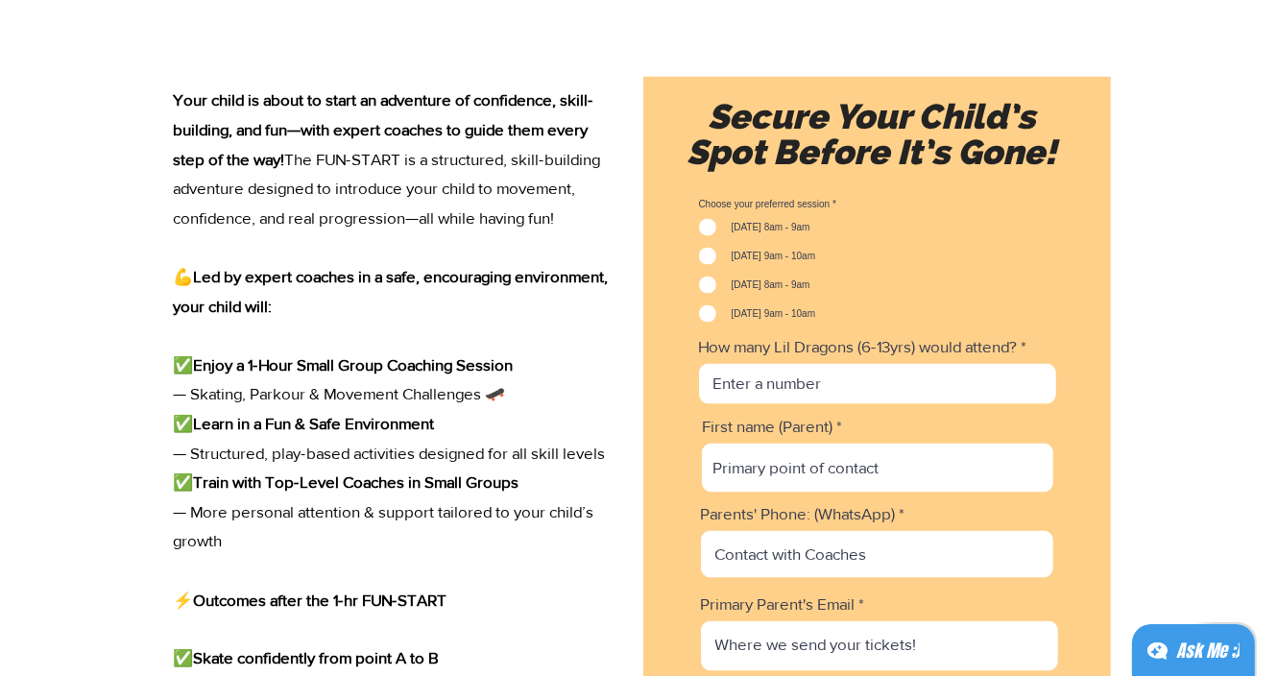
scroll to position [2557, 0]
click at [708, 319] on input "[DATE] 9am - 10am" at bounding box center [705, 314] width 12 height 12
checkbox input "true"
click at [714, 288] on label "Sunday 8am - 9am" at bounding box center [754, 285] width 111 height 17
click at [711, 288] on input "Sunday 8am - 9am" at bounding box center [705, 285] width 12 height 12
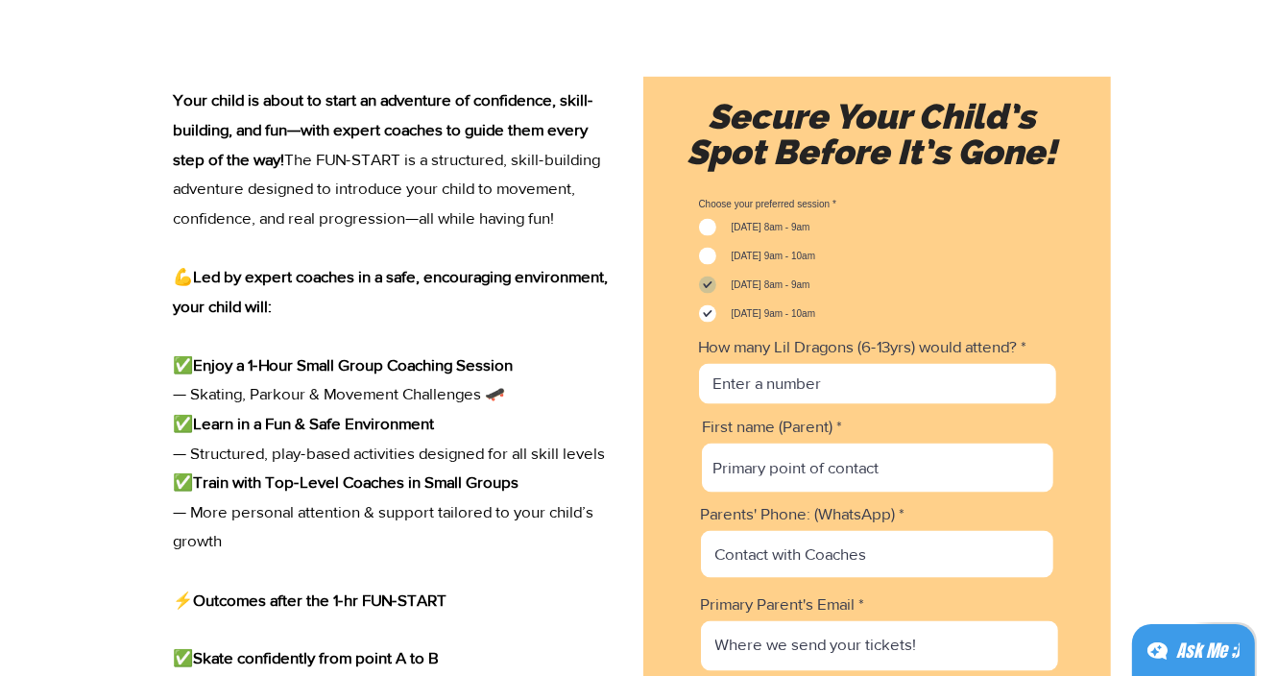
checkbox input "true"
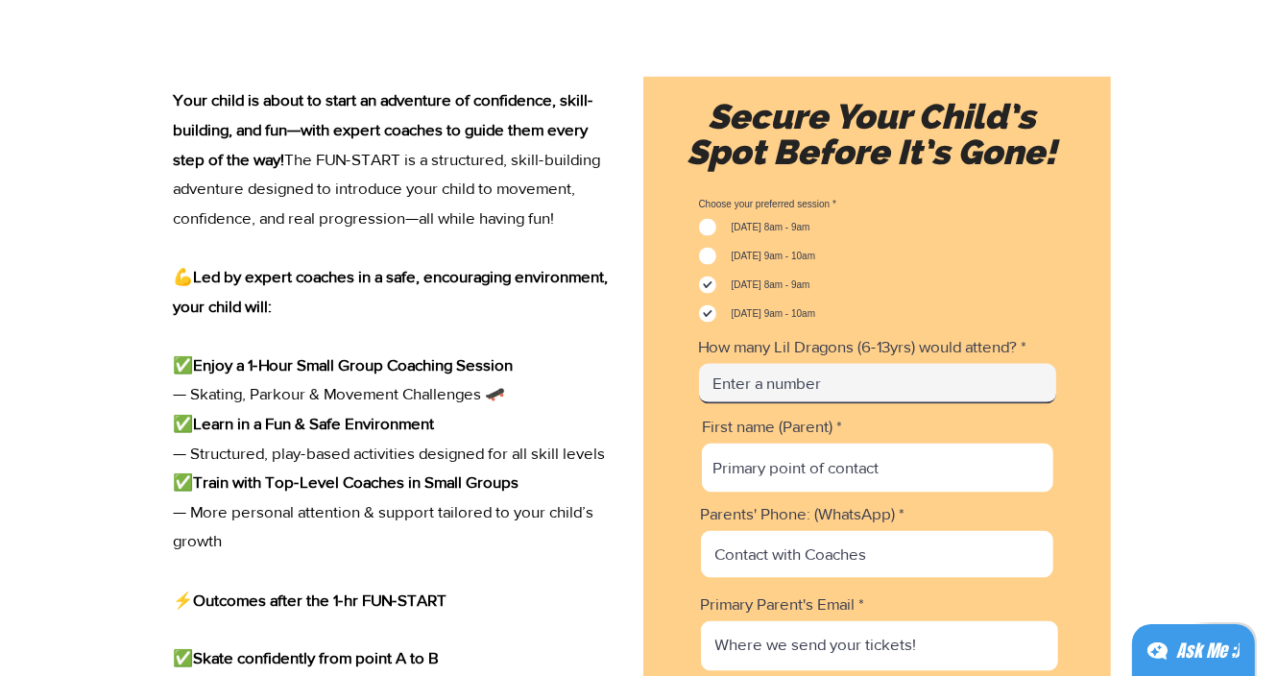
click at [799, 404] on input "How many Lil Dragons (6-13yrs) would attend?" at bounding box center [877, 384] width 357 height 40
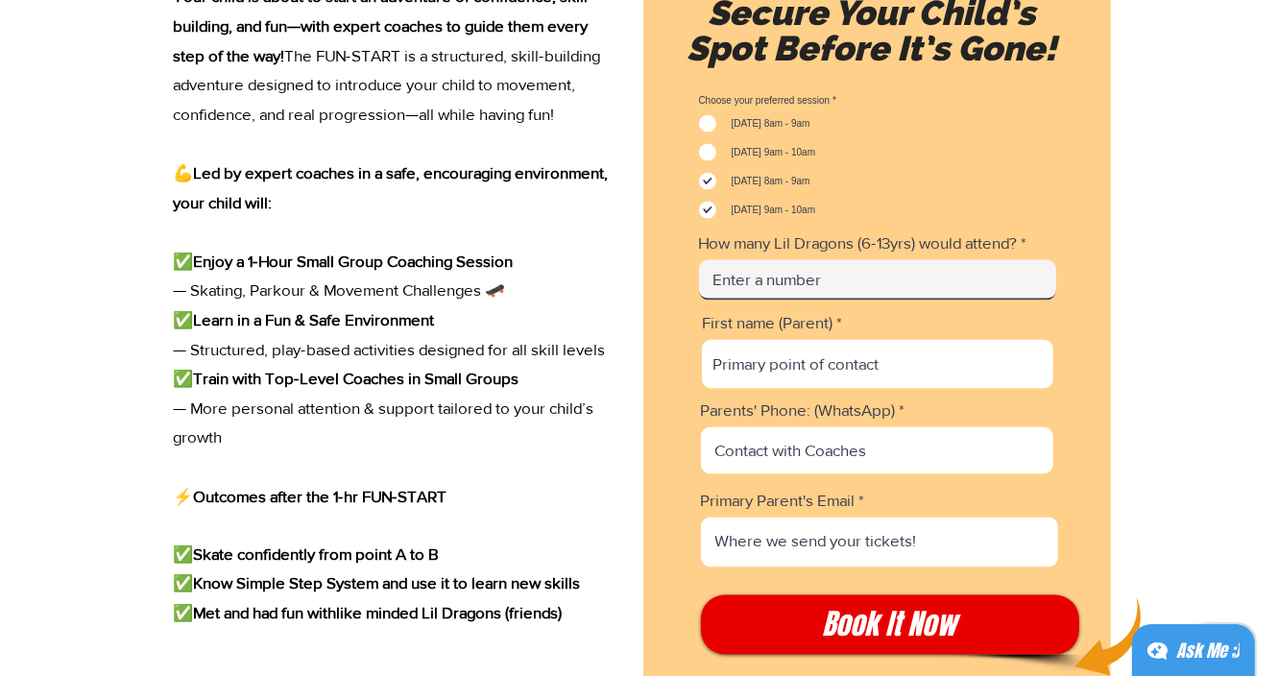
click at [793, 301] on input "How many Lil Dragons (6-13yrs) would attend?" at bounding box center [877, 280] width 357 height 40
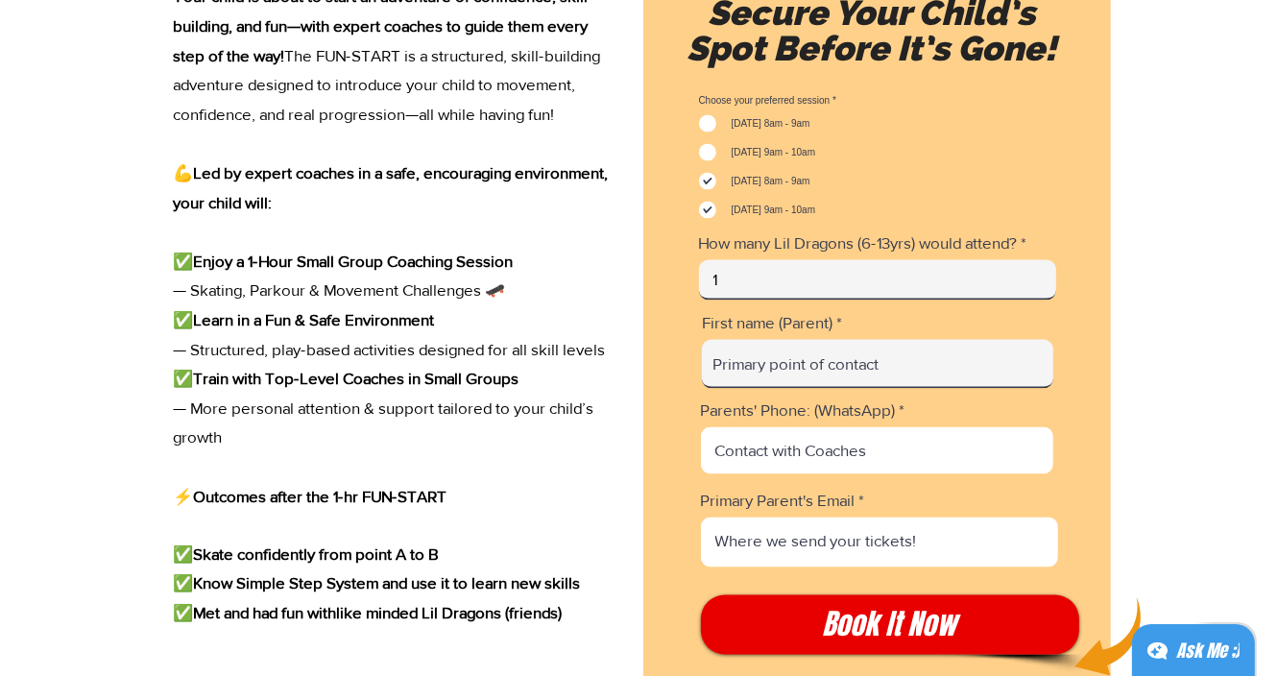
type input "1"
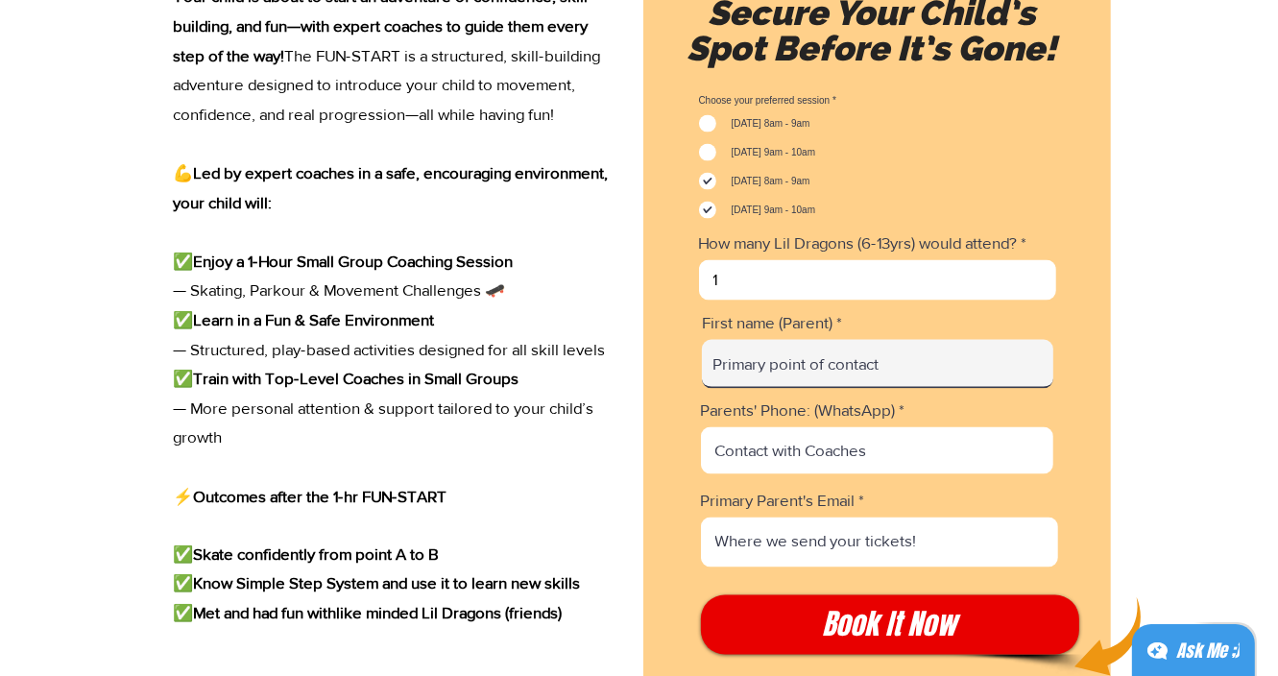
click at [784, 389] on input "First name (Parent)" at bounding box center [877, 364] width 351 height 49
type input "Celina Yang"
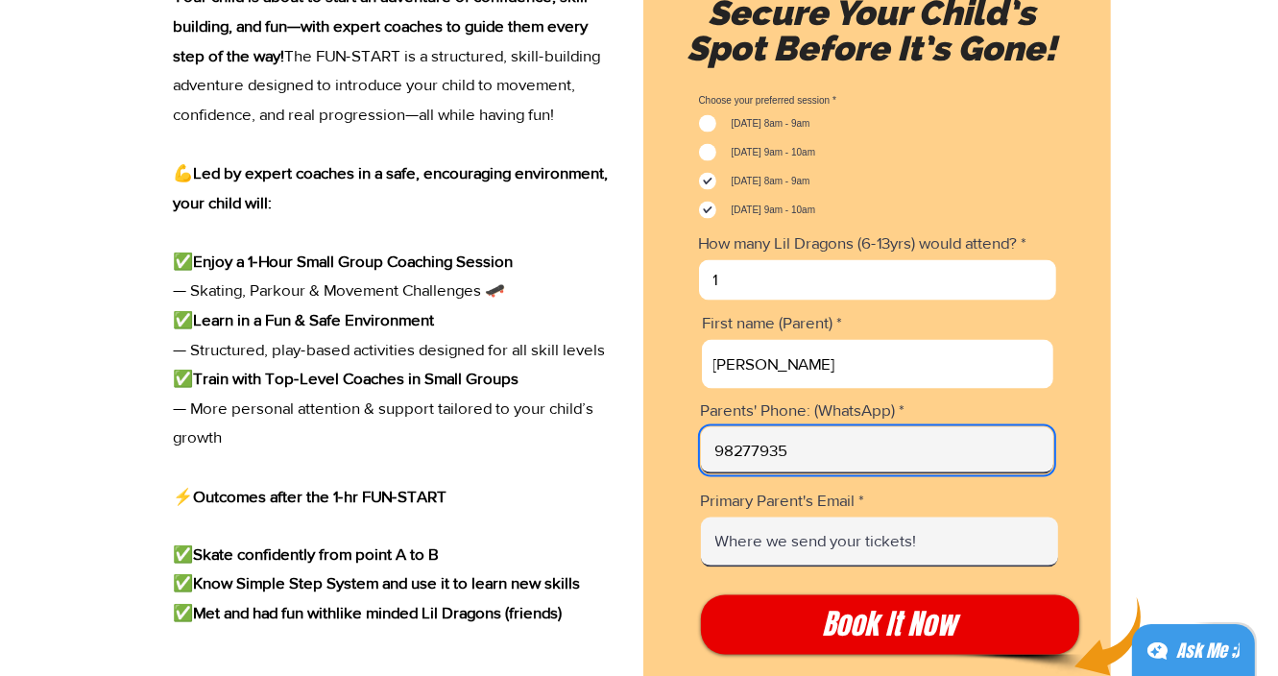
type input "98277935"
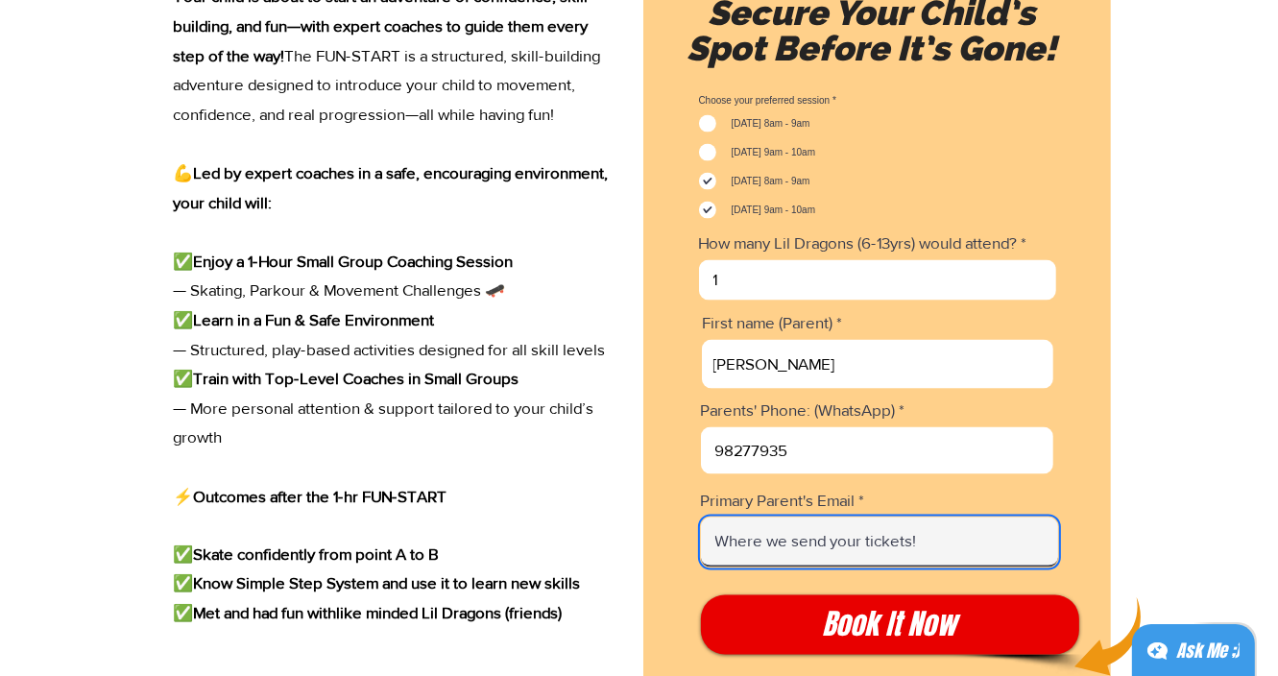
click at [904, 567] on input "Primary Parent's Email" at bounding box center [879, 543] width 357 height 50
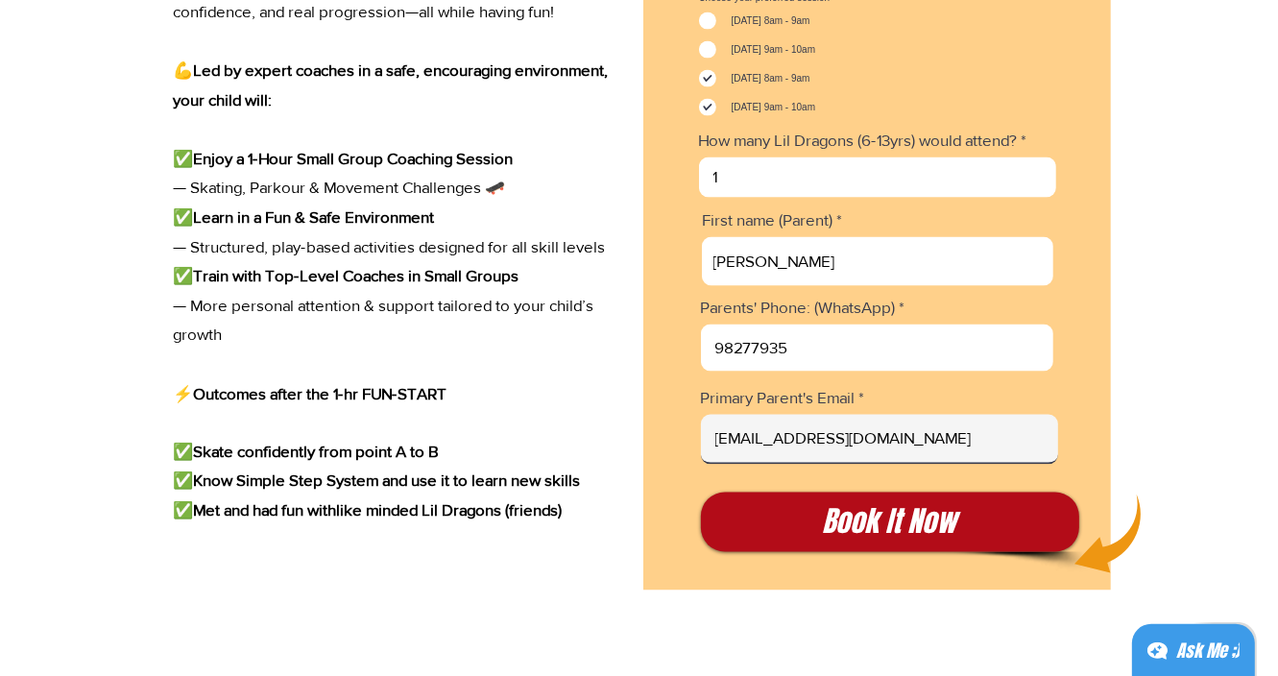
scroll to position [2764, 0]
type input "celinaykr@gmail.com"
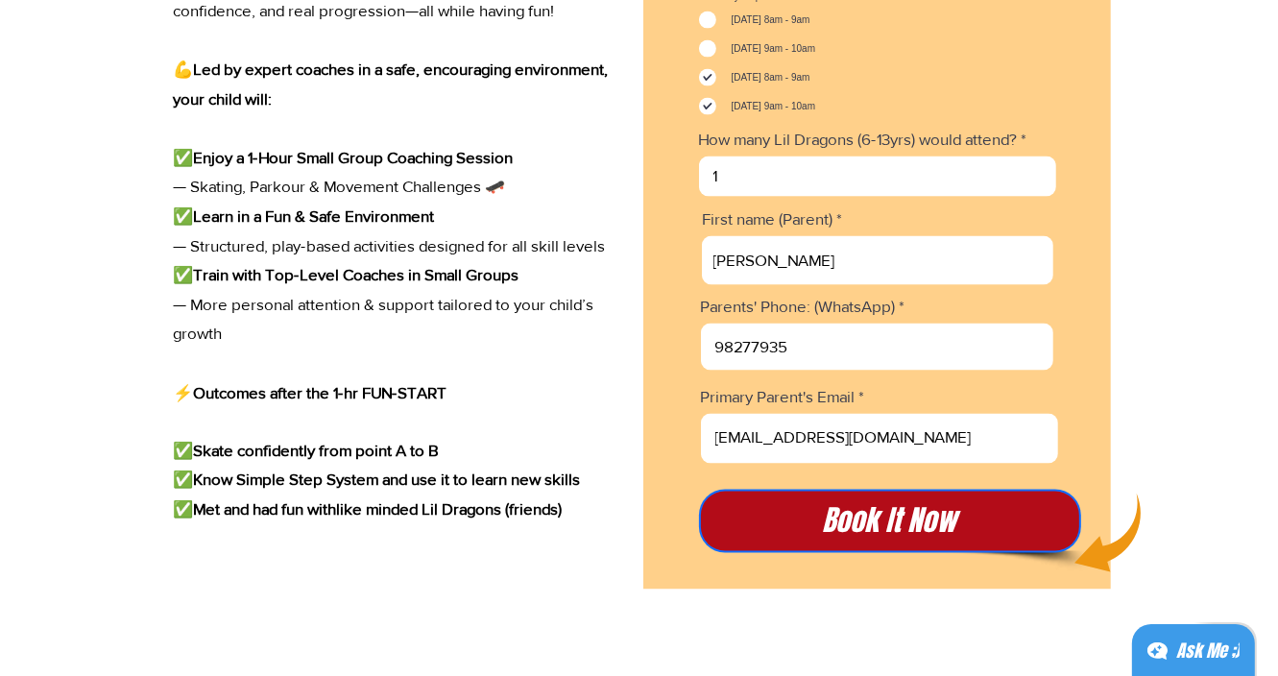
click at [932, 541] on span "Book It Now" at bounding box center [890, 521] width 134 height 40
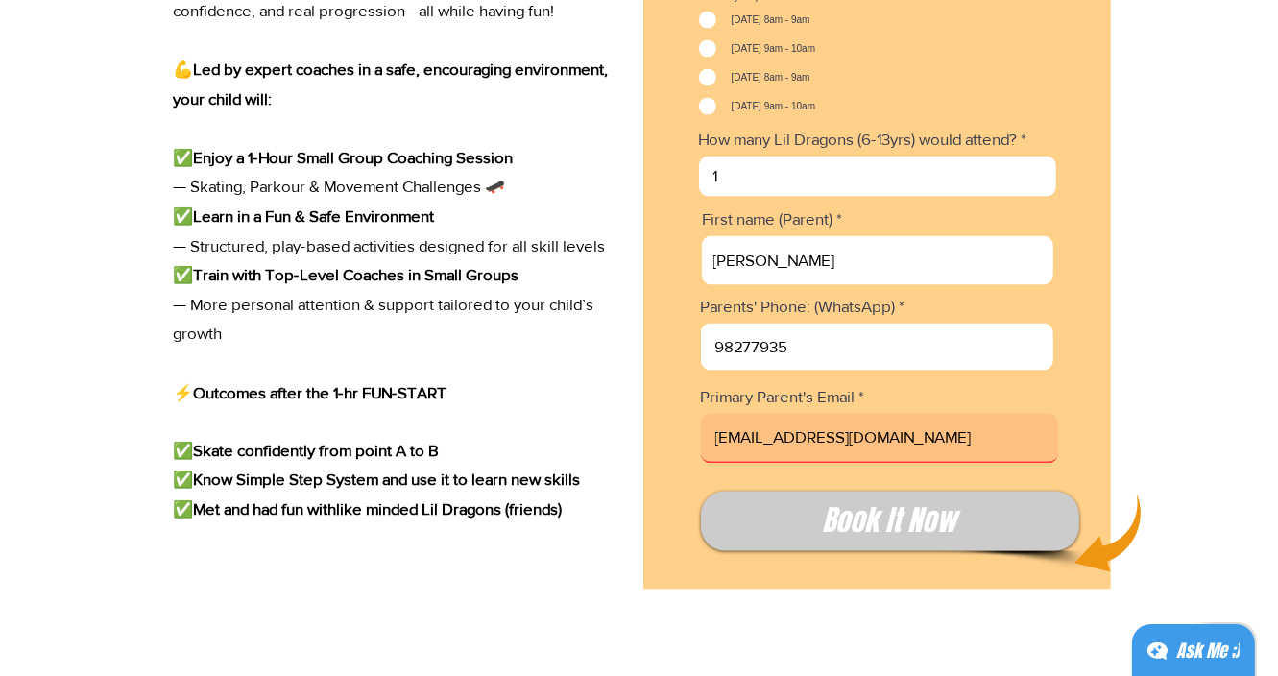
checkbox input "false"
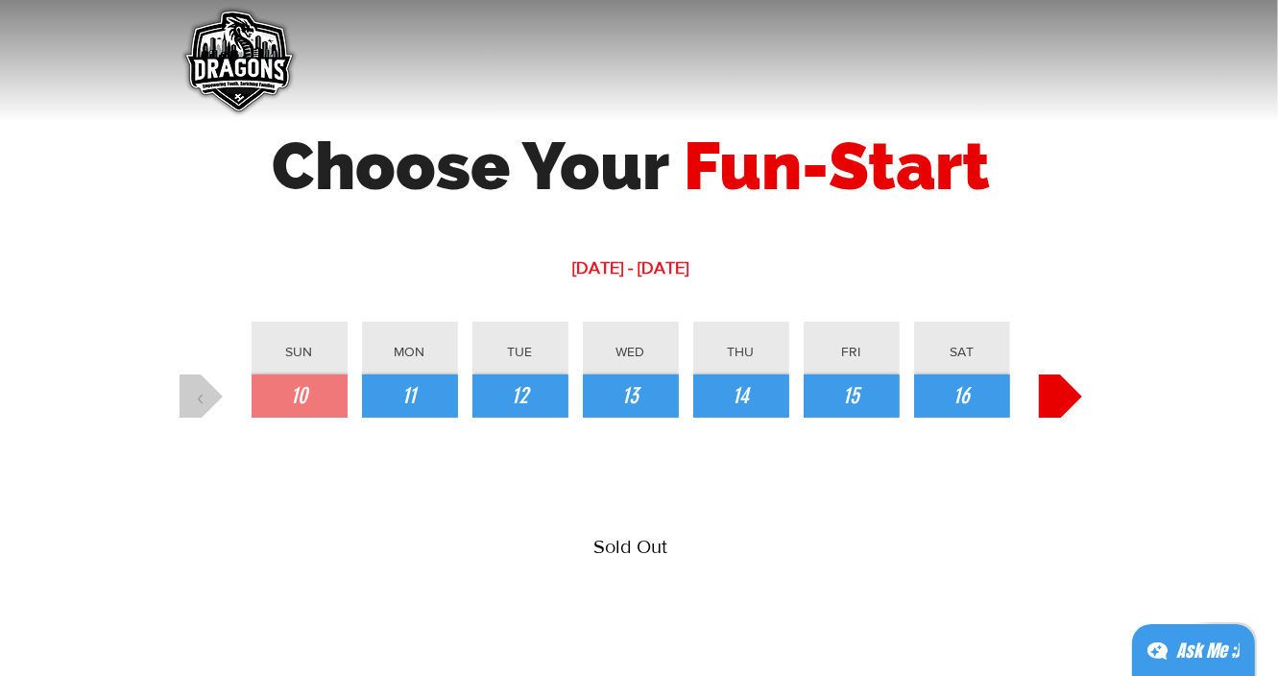
click at [1052, 403] on button "›" at bounding box center [1060, 395] width 43 height 43
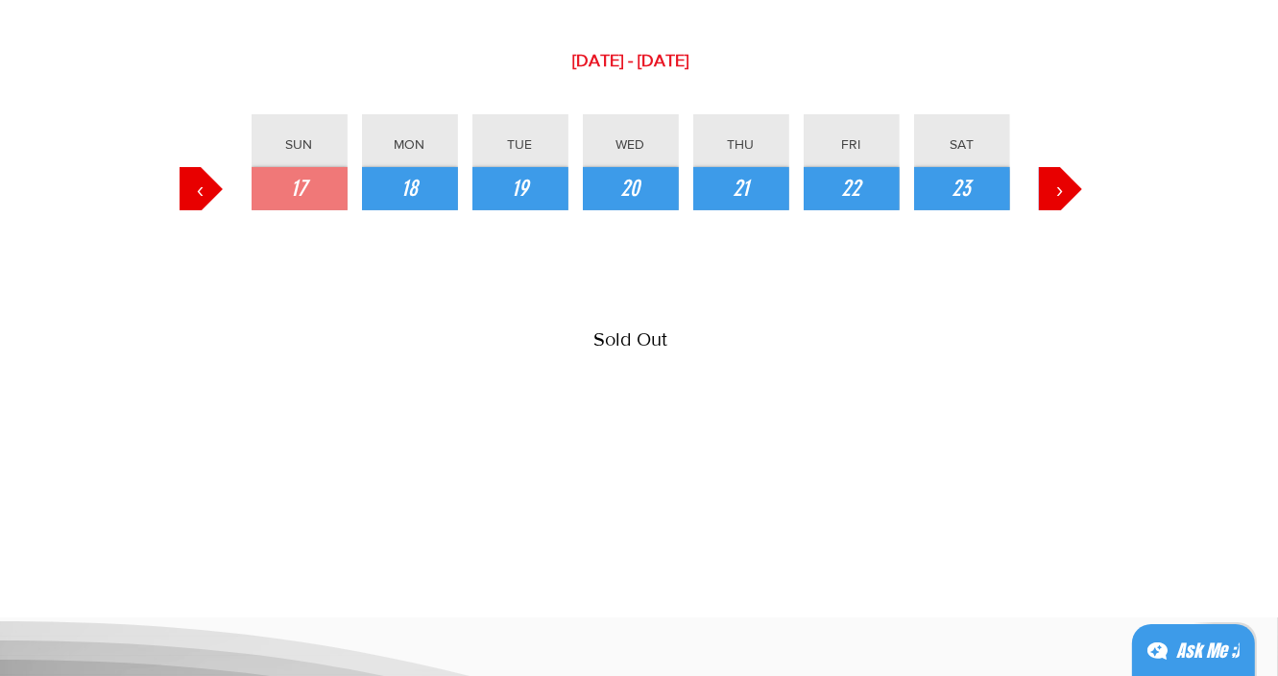
scroll to position [104, 0]
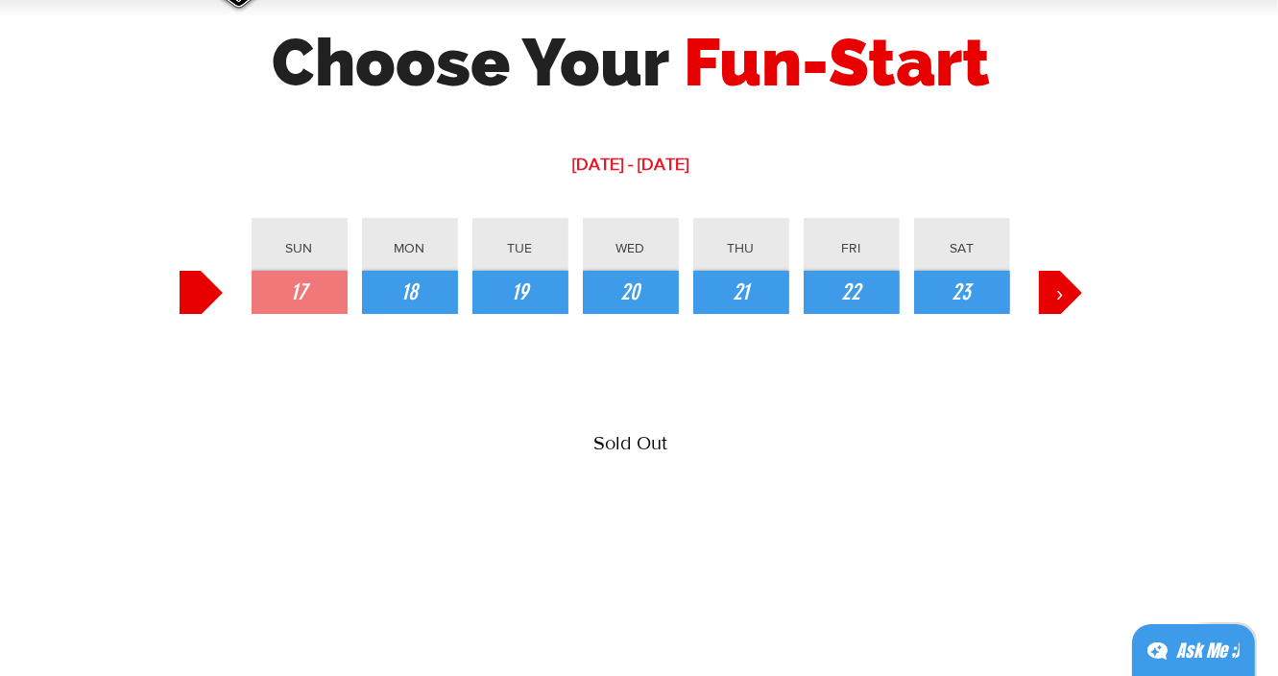
click at [205, 298] on button "‹" at bounding box center [201, 292] width 43 height 43
click at [970, 277] on button "16" at bounding box center [962, 292] width 96 height 43
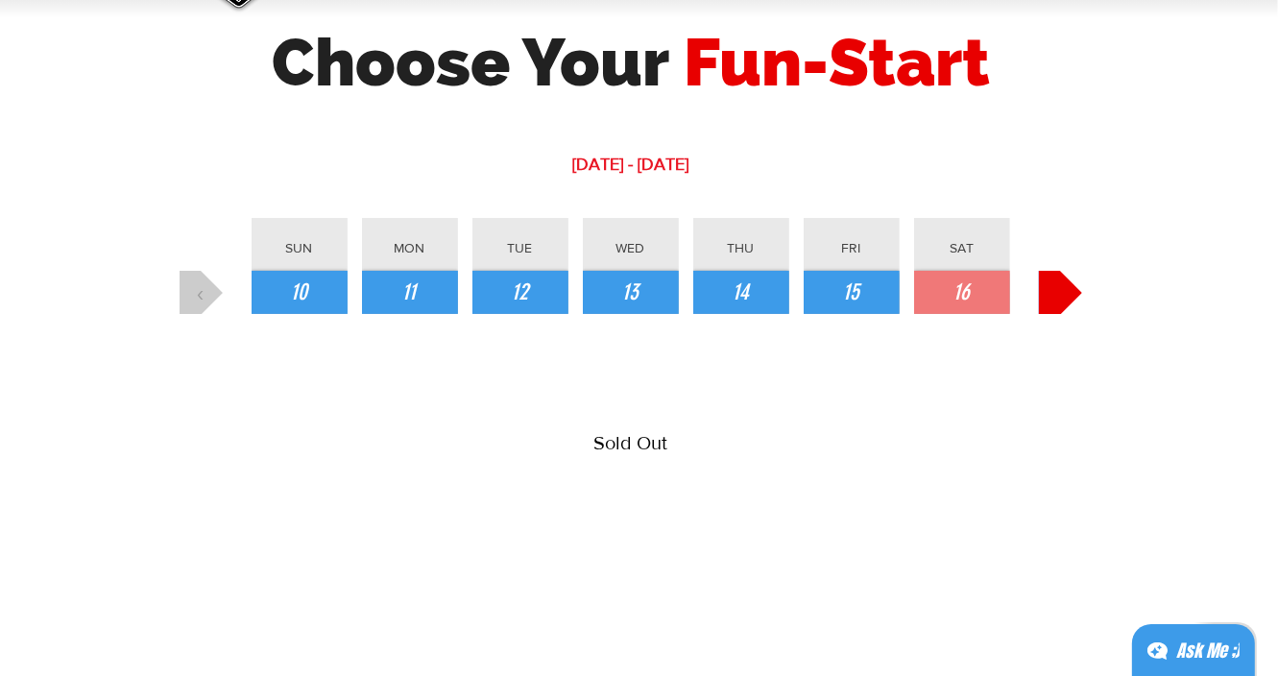
click at [1058, 286] on span "›" at bounding box center [1060, 293] width 8 height 33
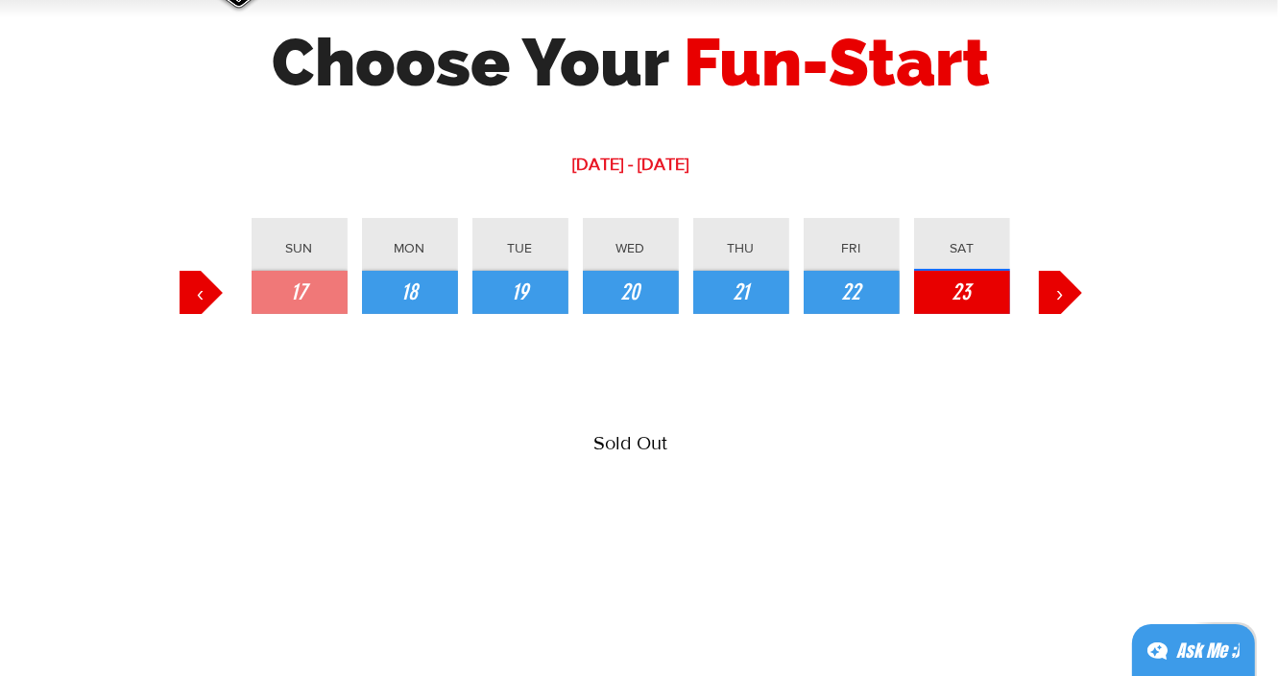
click at [975, 287] on button "23" at bounding box center [962, 292] width 96 height 43
click at [1059, 294] on span "›" at bounding box center [1060, 293] width 8 height 33
click at [944, 296] on button "30" at bounding box center [962, 292] width 96 height 43
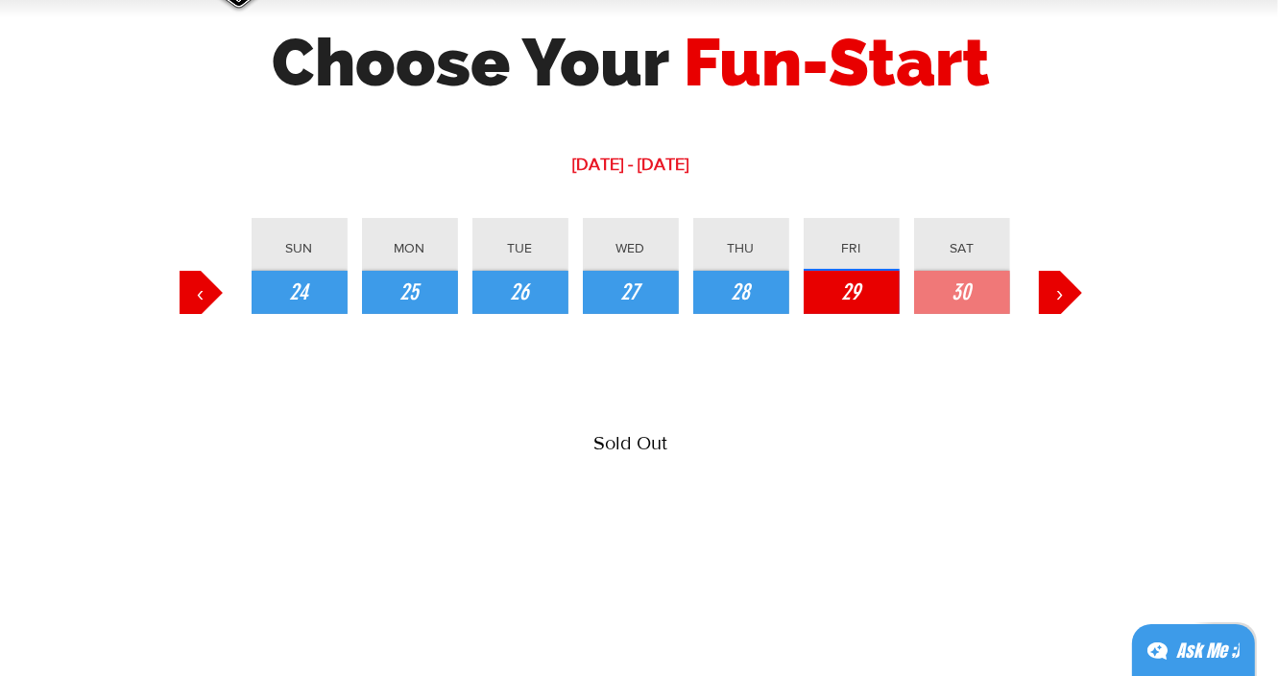
click at [859, 287] on span "29" at bounding box center [851, 293] width 19 height 33
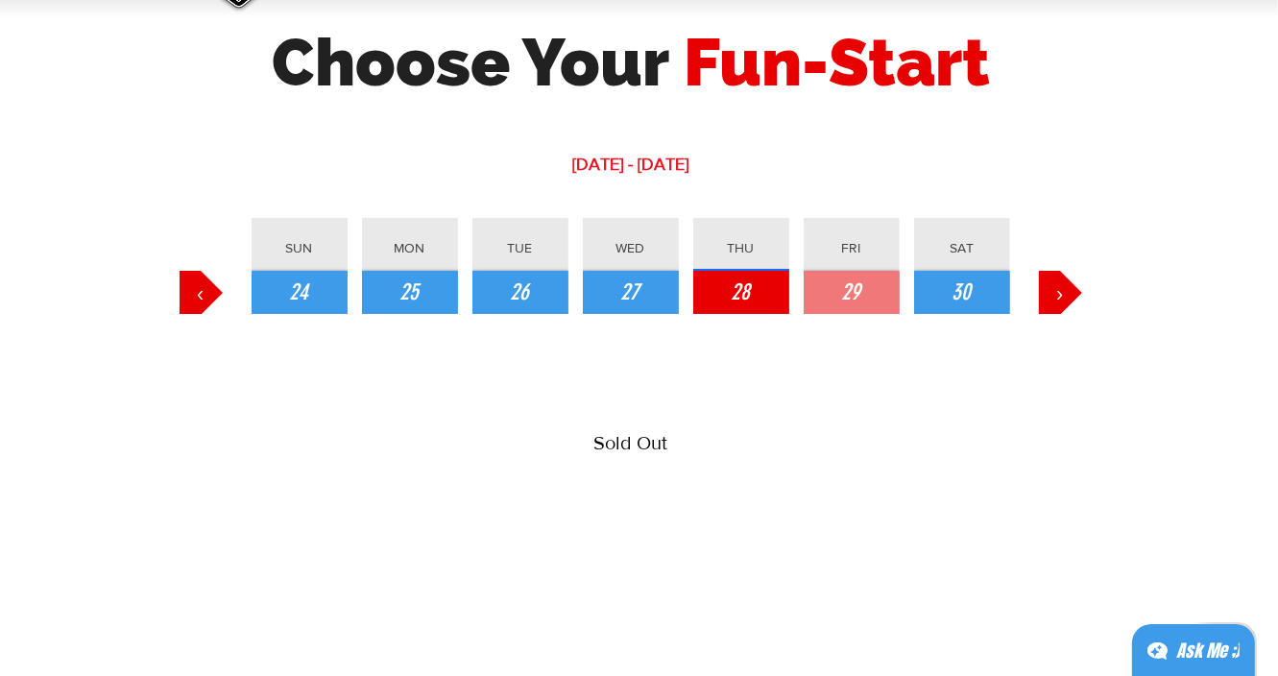
click at [739, 285] on span "28" at bounding box center [741, 293] width 19 height 33
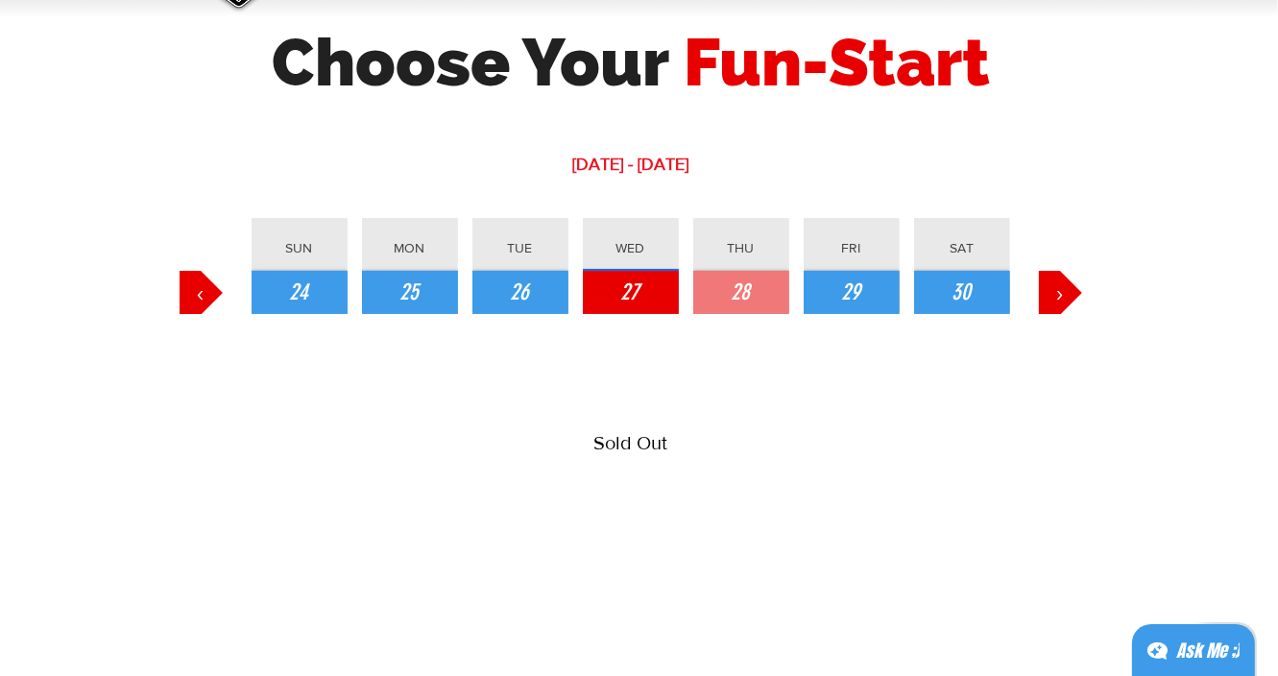
click at [605, 291] on button "27" at bounding box center [631, 292] width 96 height 43
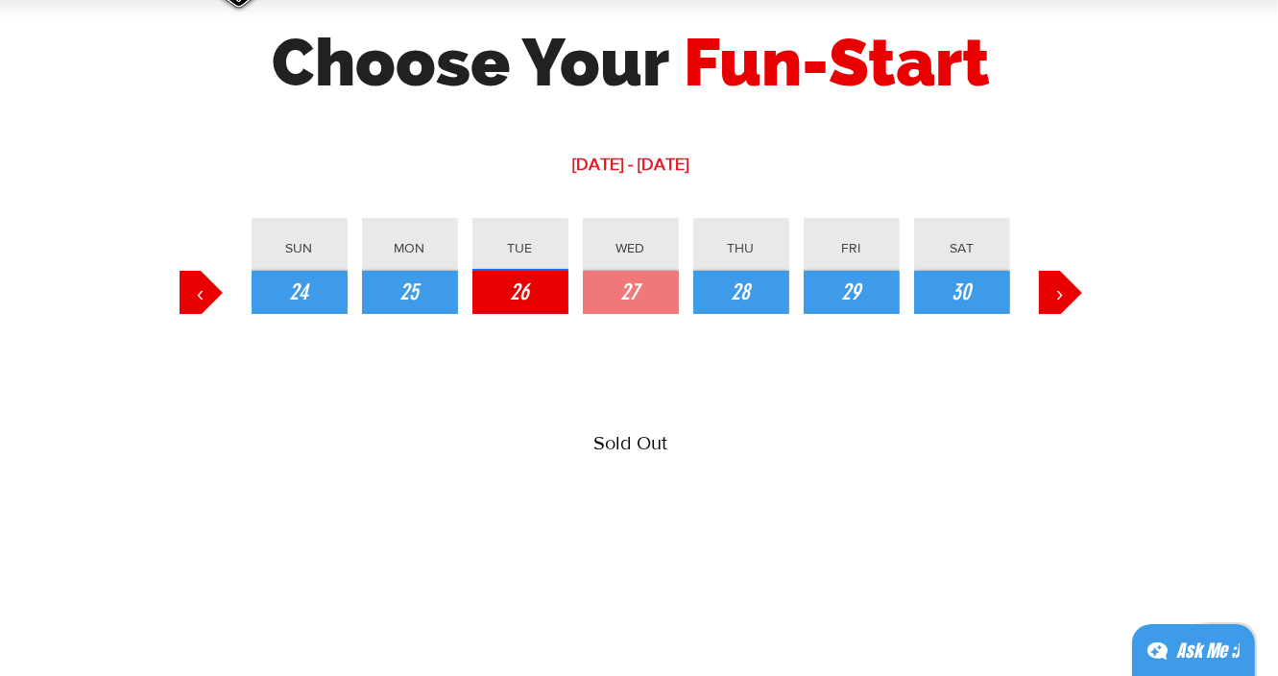
click at [522, 292] on span "26" at bounding box center [520, 293] width 19 height 33
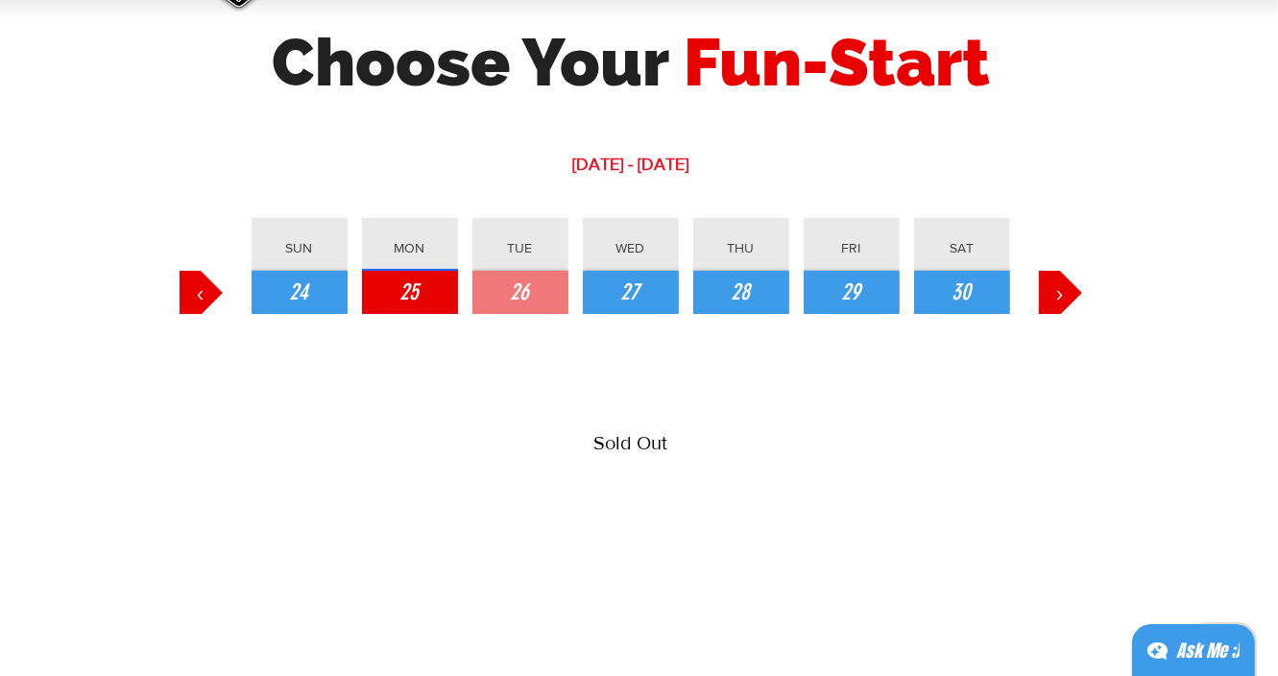
click at [404, 296] on span "25" at bounding box center [409, 293] width 19 height 33
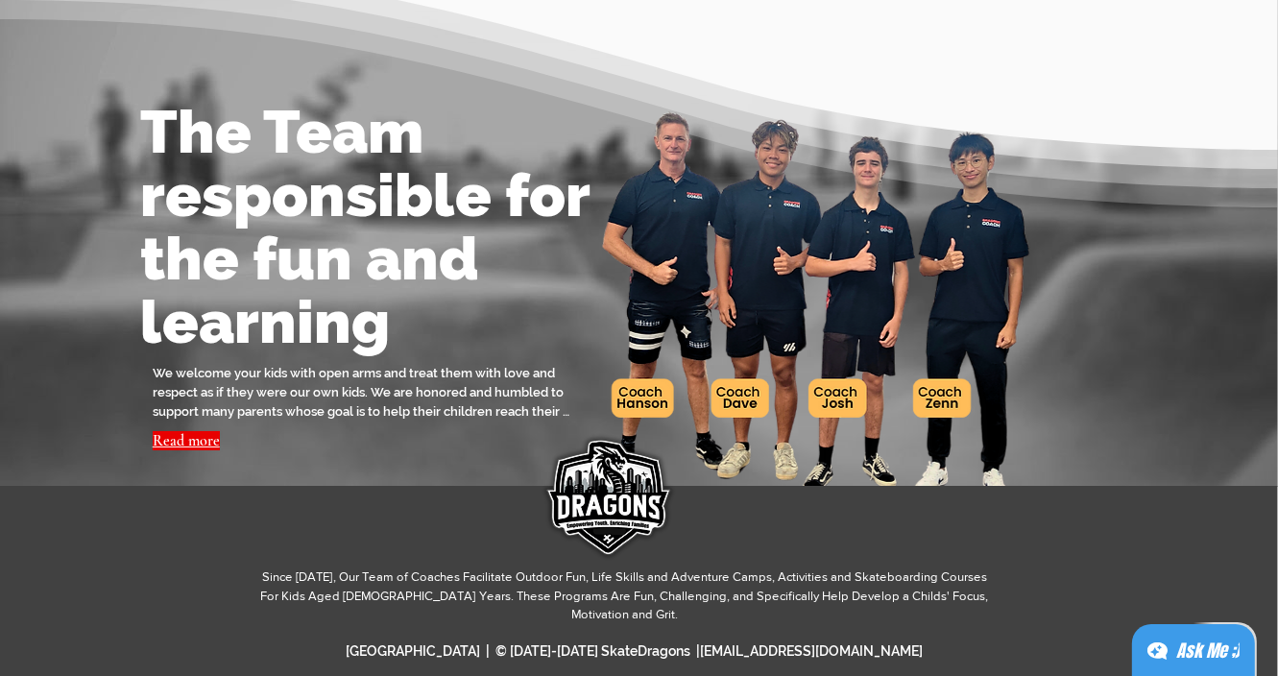
scroll to position [0, 0]
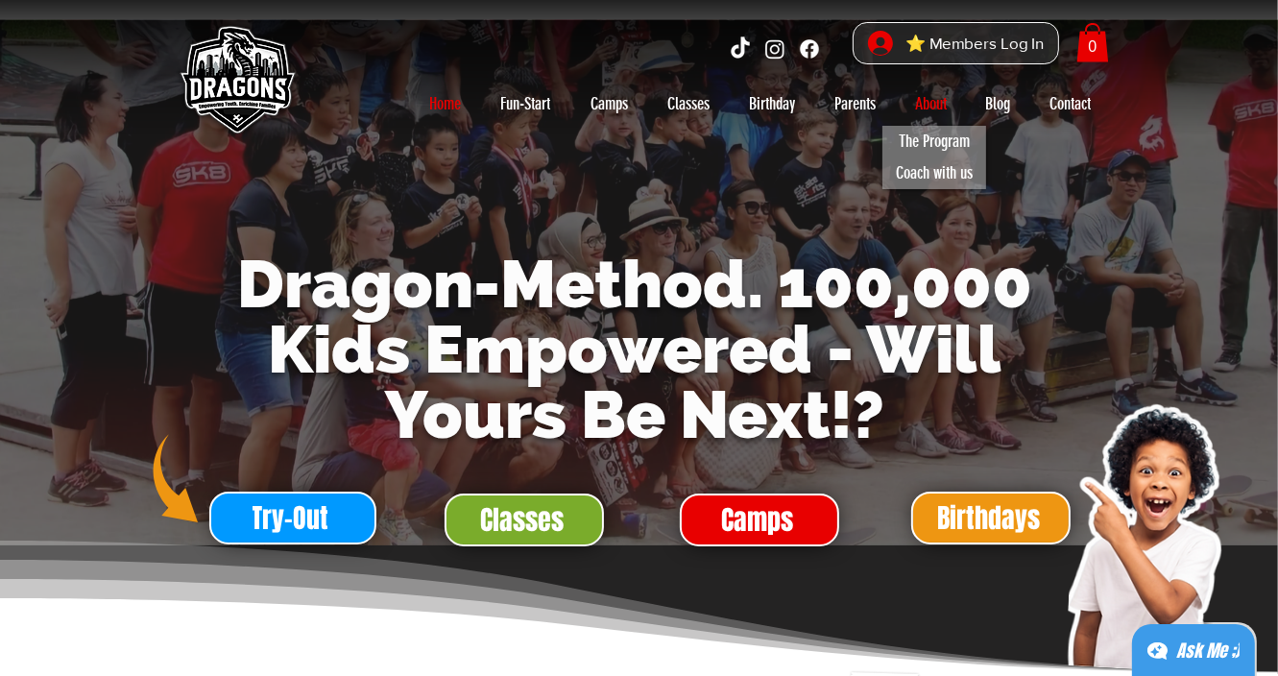
click at [927, 112] on p "About" at bounding box center [930, 103] width 51 height 31
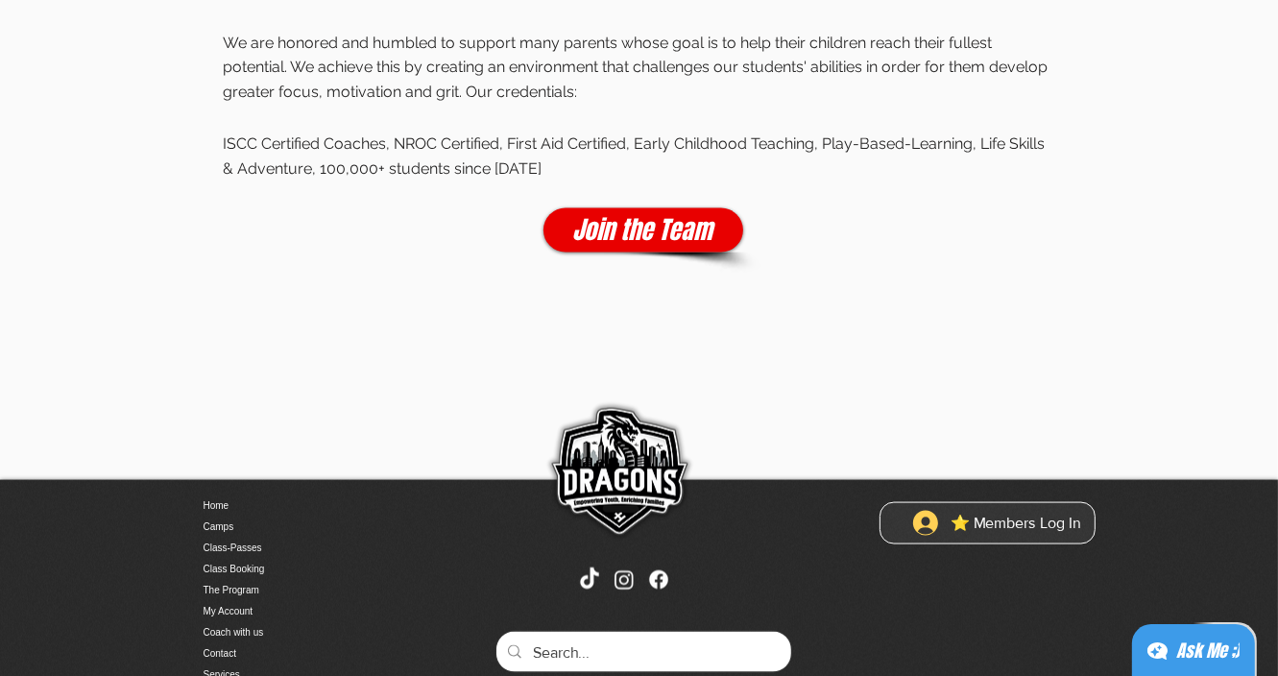
scroll to position [2281, 0]
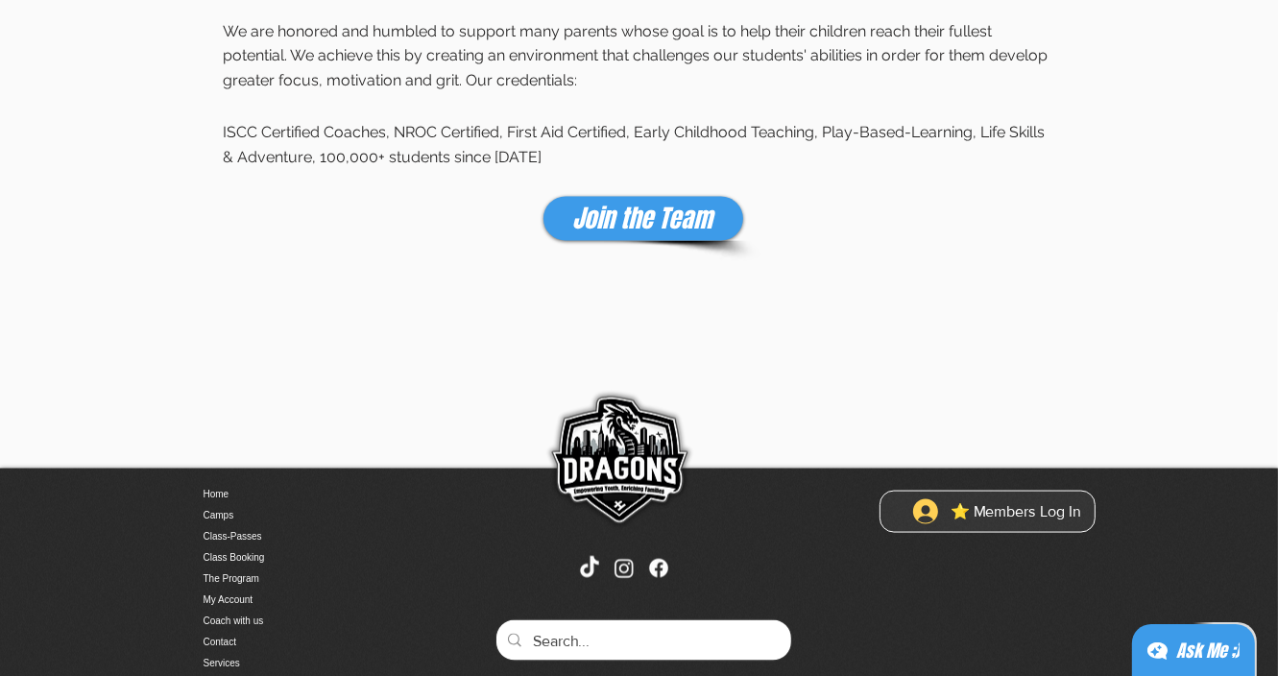
click at [627, 202] on span "Join the Team" at bounding box center [643, 219] width 140 height 35
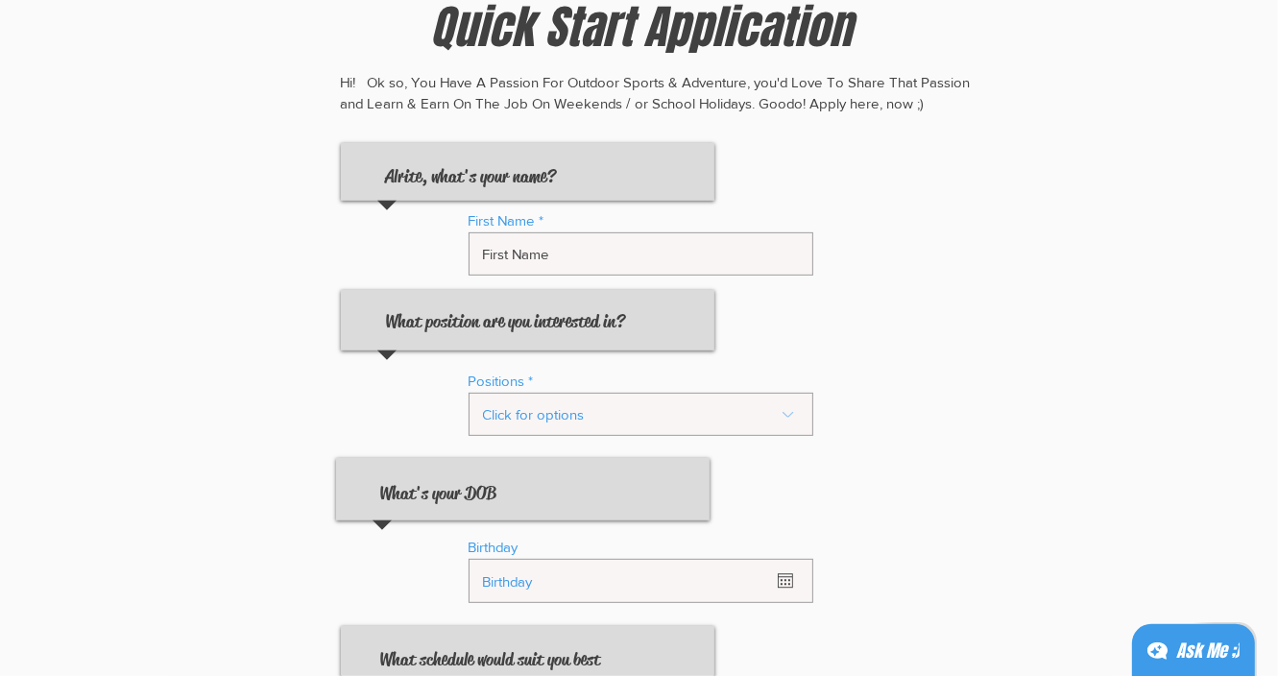
scroll to position [518, 0]
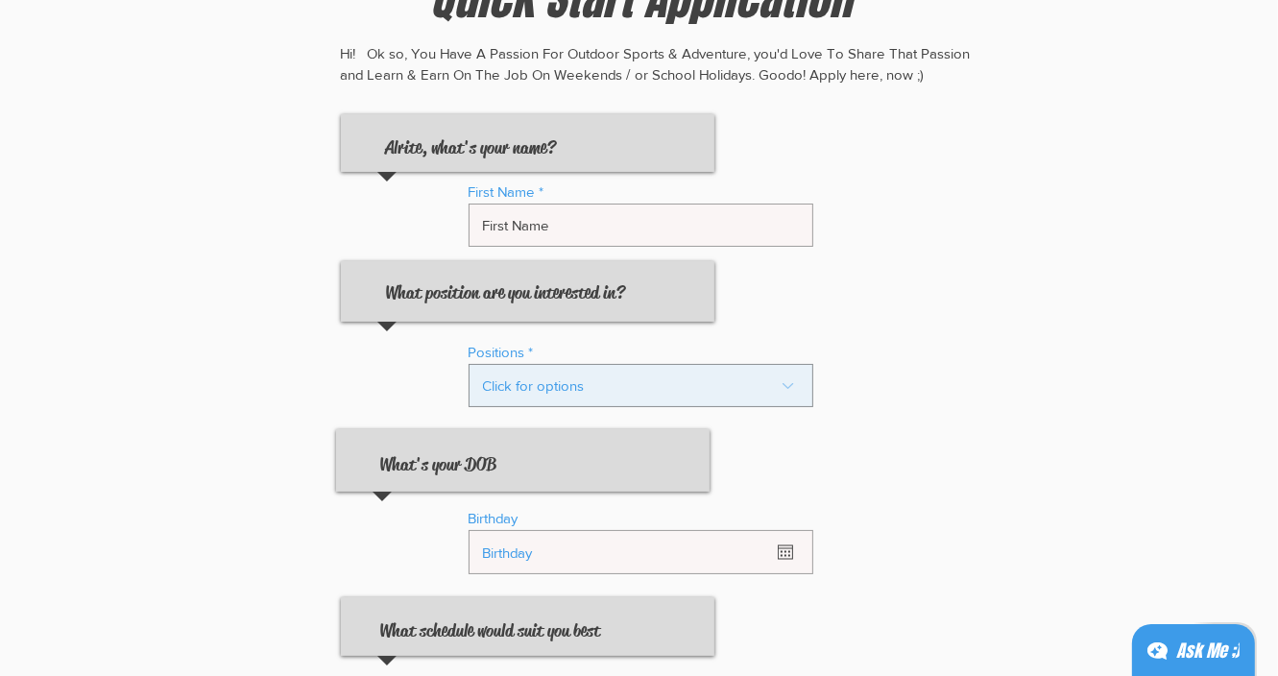
click at [469, 364] on select "Click for options Intern Assist Coach Certified Coach Camp Facilitator Camp/Coa…" at bounding box center [641, 385] width 345 height 43
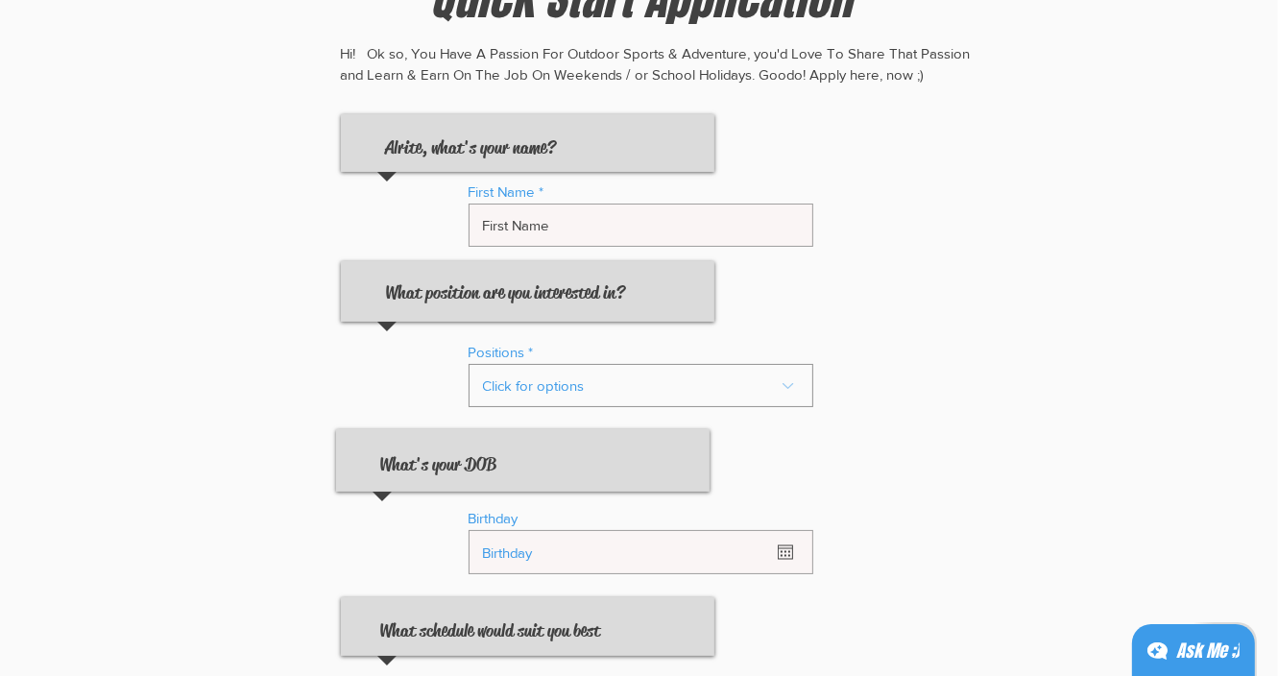
click at [230, 364] on div "Slideshow" at bounding box center [641, 323] width 941 height 1415
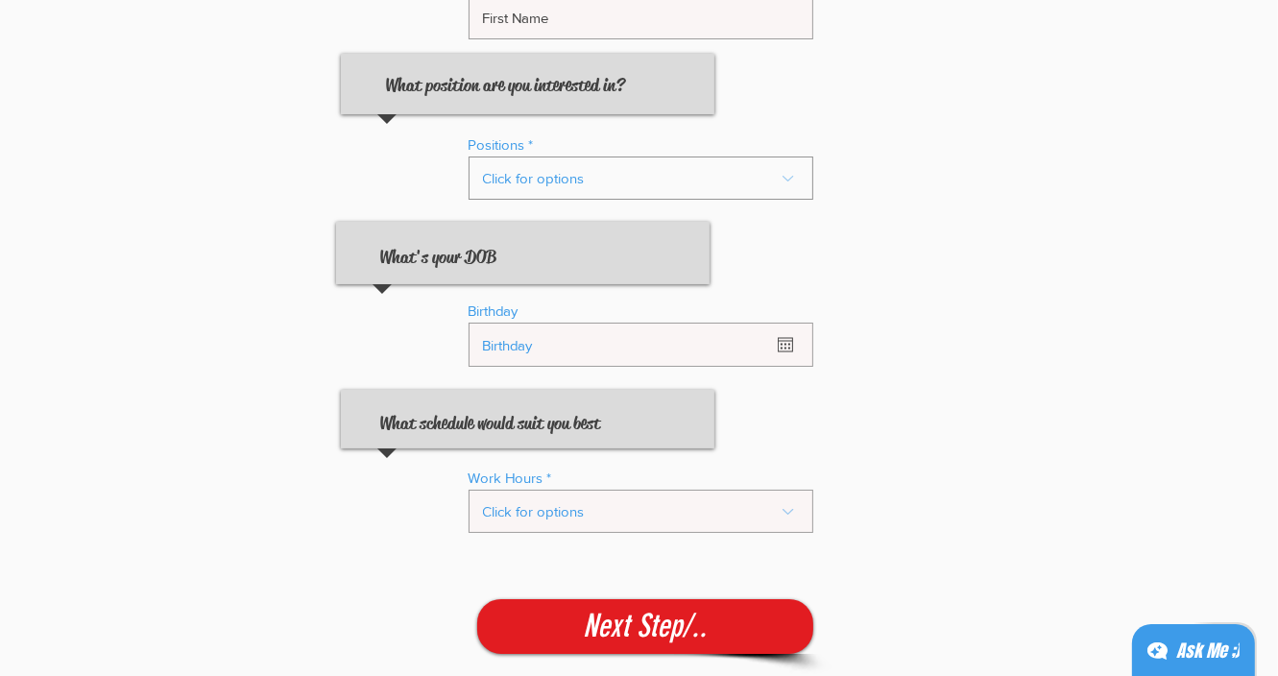
scroll to position [830, 0]
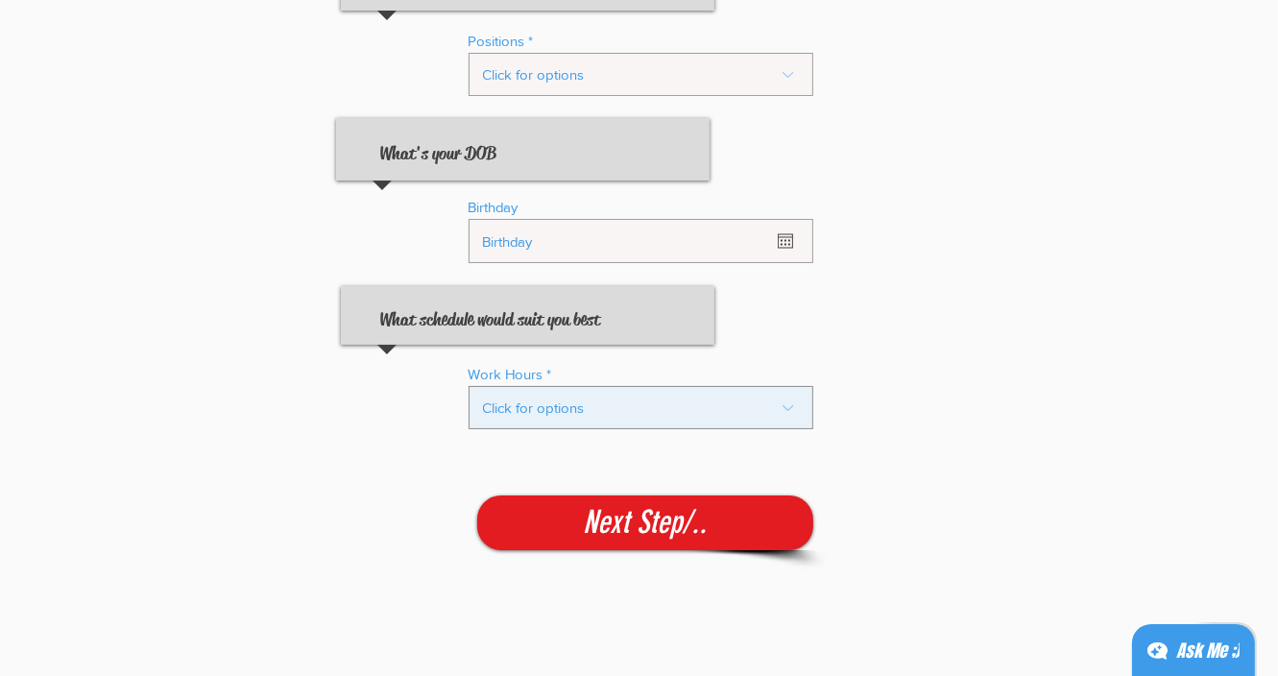
click at [469, 386] on select "Click for options Weekends Week Days Holidays Any time" at bounding box center [641, 407] width 345 height 43
click at [744, 417] on select "Click for options Weekends Week Days Holidays Any time" at bounding box center [641, 407] width 345 height 43
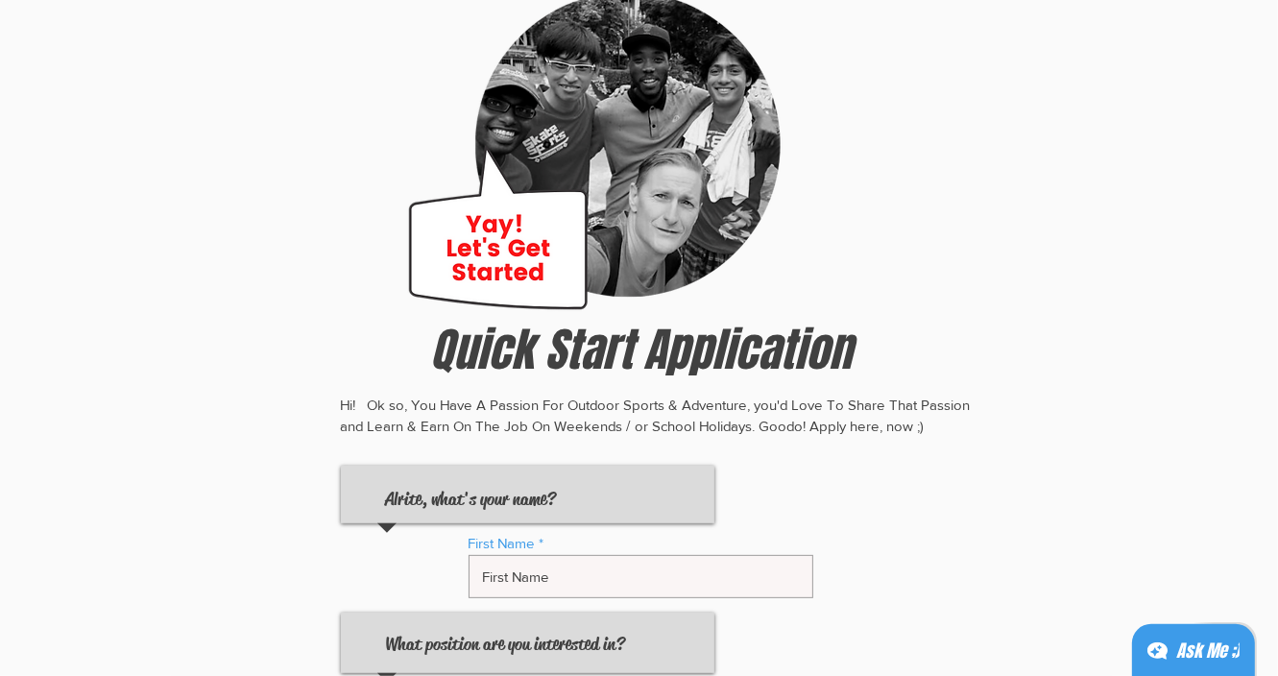
scroll to position [0, 0]
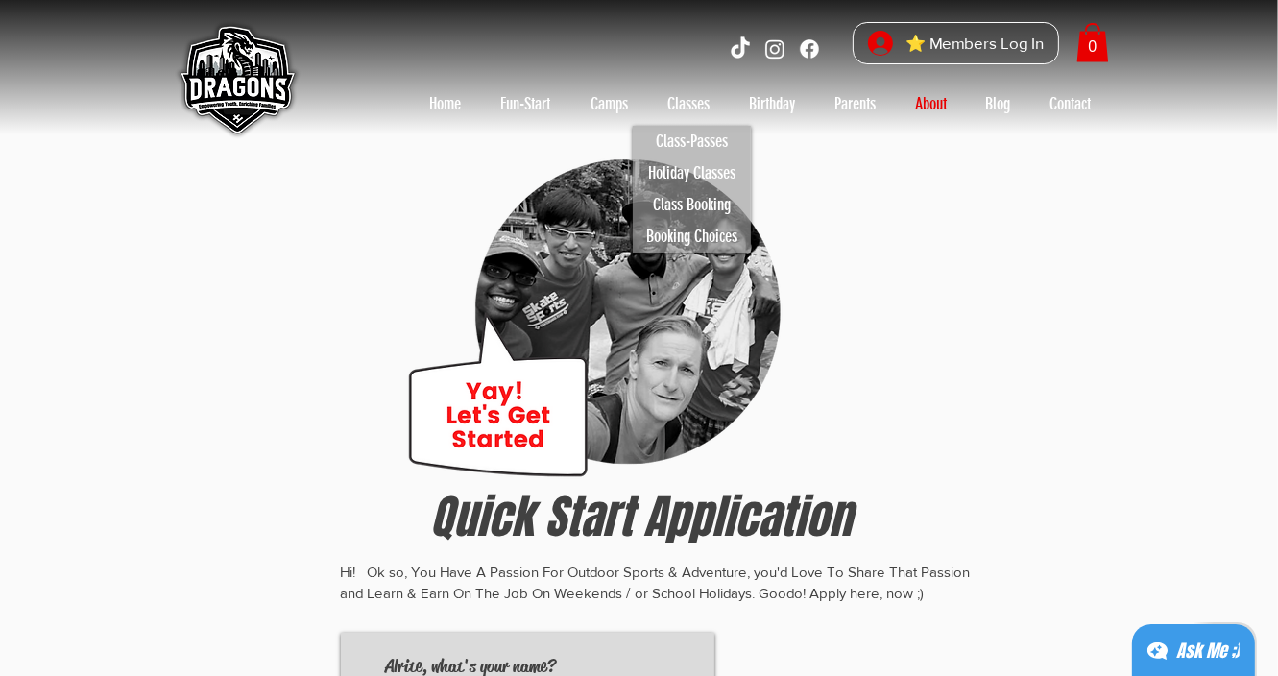
click at [1156, 657] on icon at bounding box center [1157, 650] width 20 height 17
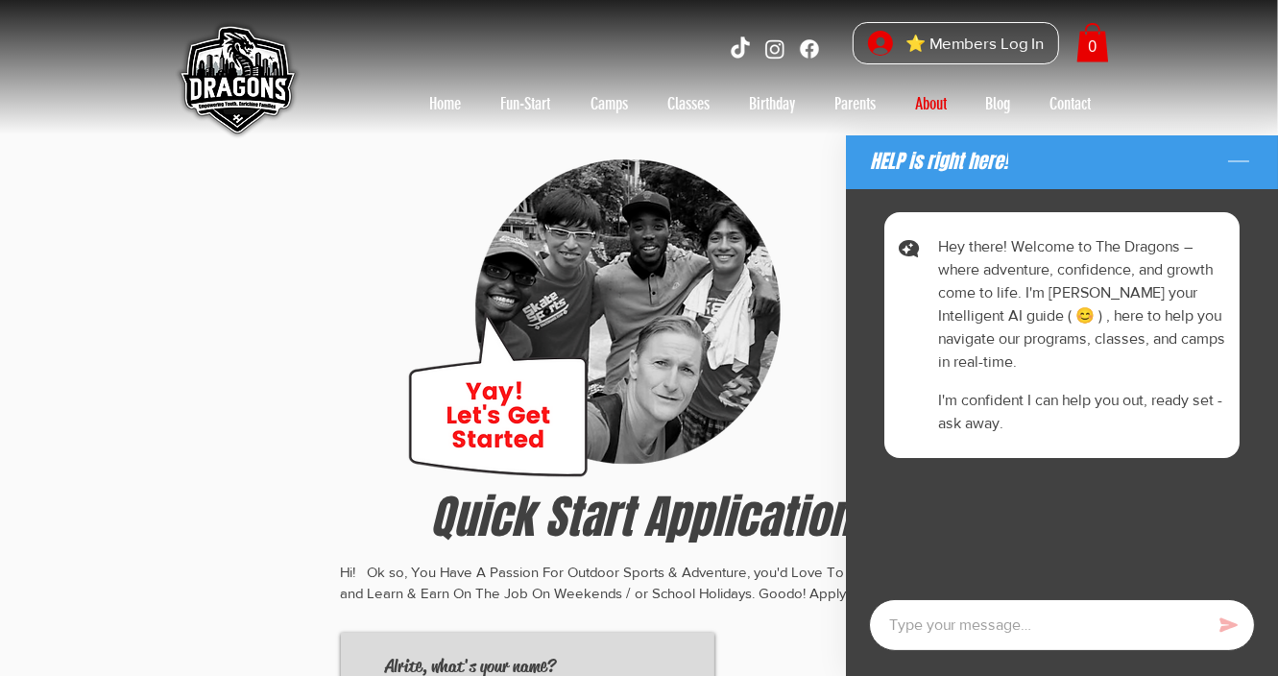
click at [1116, 624] on textarea at bounding box center [1062, 625] width 386 height 52
type textarea "x"
type textarea "H"
type textarea "x"
type textarea "Hi"
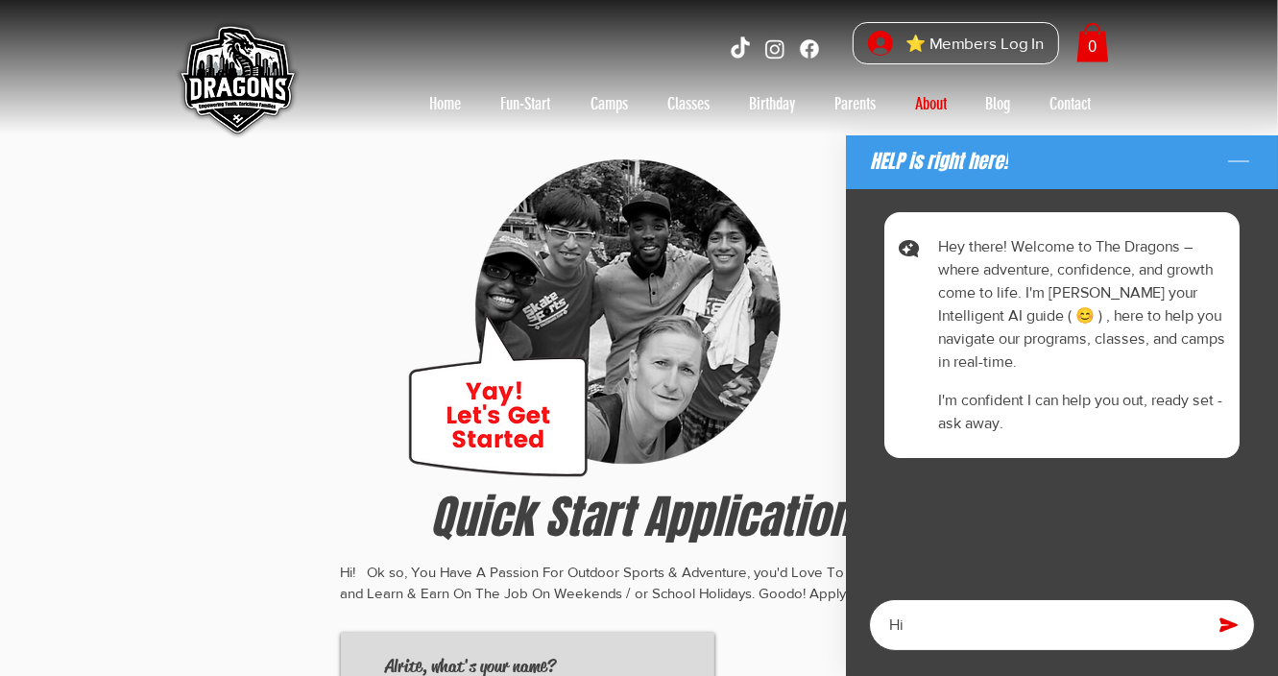
type textarea "x"
type textarea "Hi,"
type textarea "x"
type textarea "Hi,"
type textarea "x"
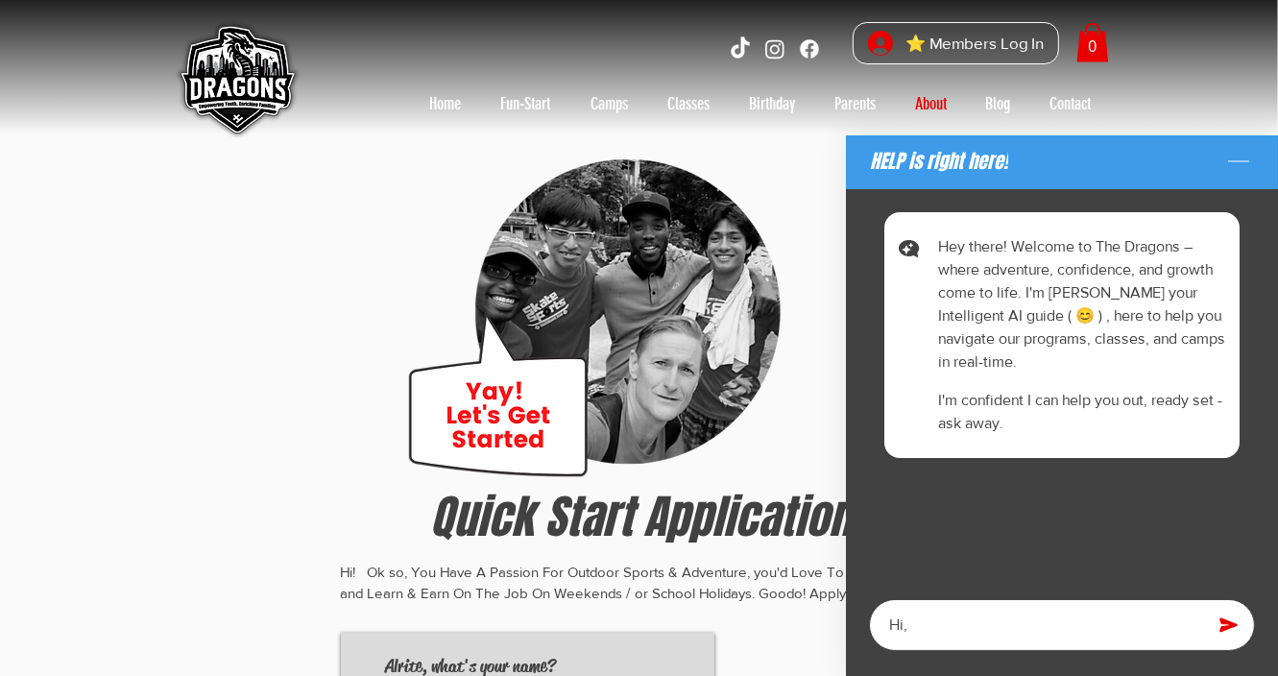
type textarea "Hi, i"
type textarea "x"
type textarea "Hi, i'"
type textarea "x"
type textarea "Hi, i'd"
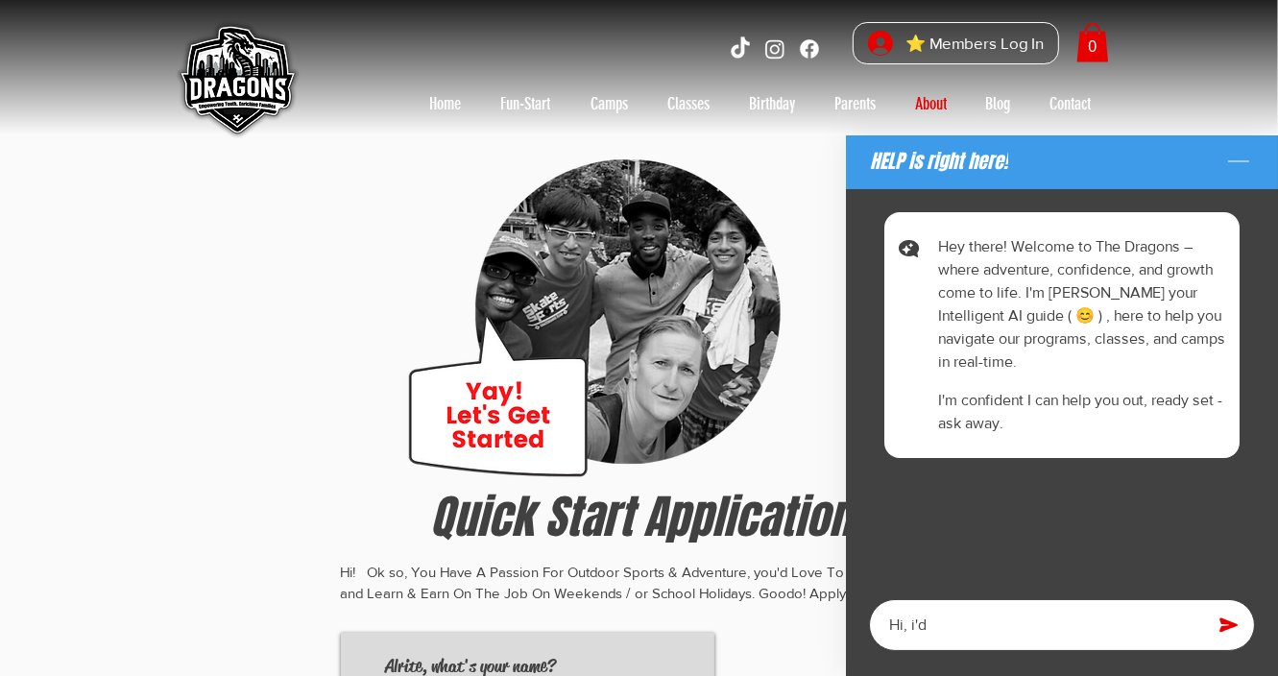
type textarea "x"
type textarea "Hi, i'd"
type textarea "x"
type textarea "Hi, i'd l"
type textarea "x"
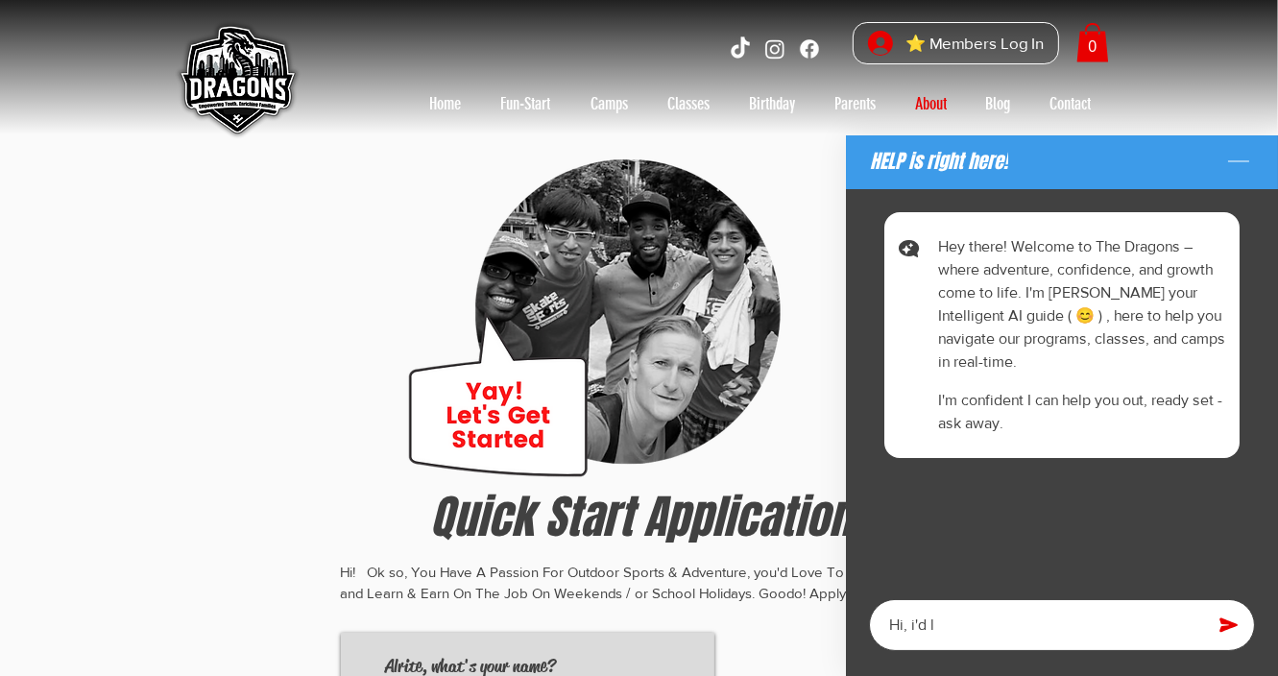
type textarea "Hi, i'd li"
type textarea "x"
type textarea "Hi, i'd lik"
type textarea "x"
type textarea "Hi, i'd like"
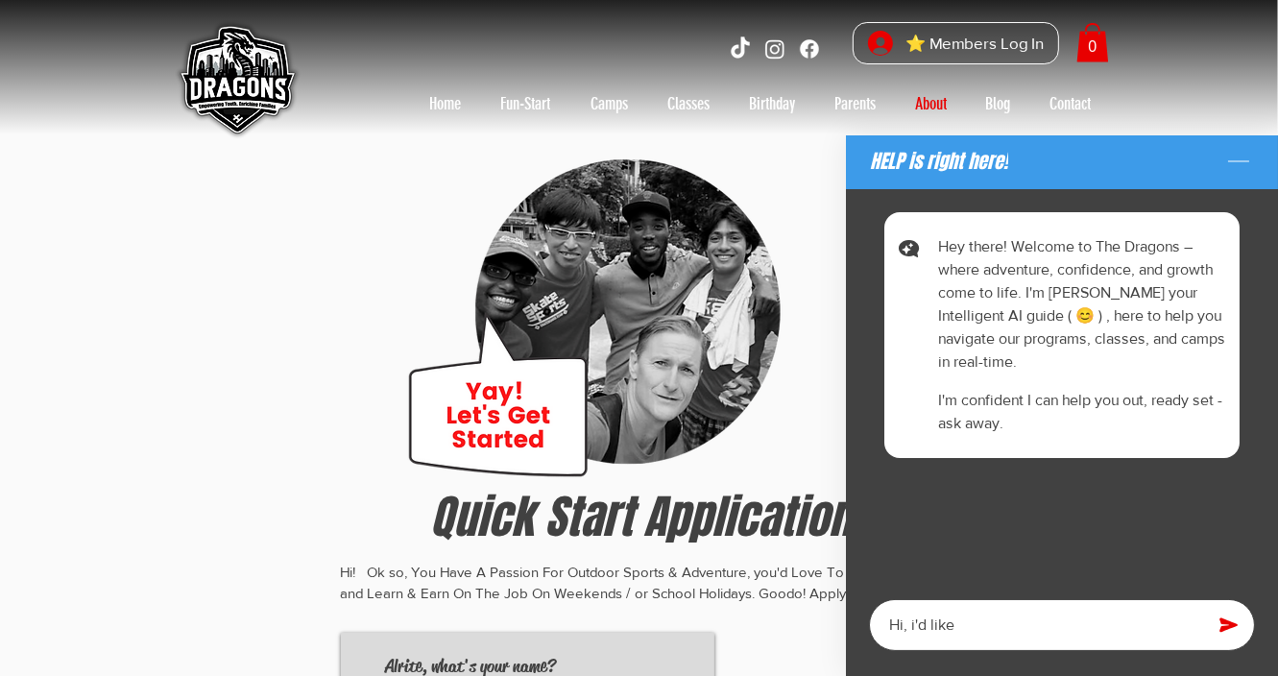
type textarea "x"
type textarea "Hi, i'd like"
type textarea "x"
type textarea "Hi, i'd like t"
type textarea "x"
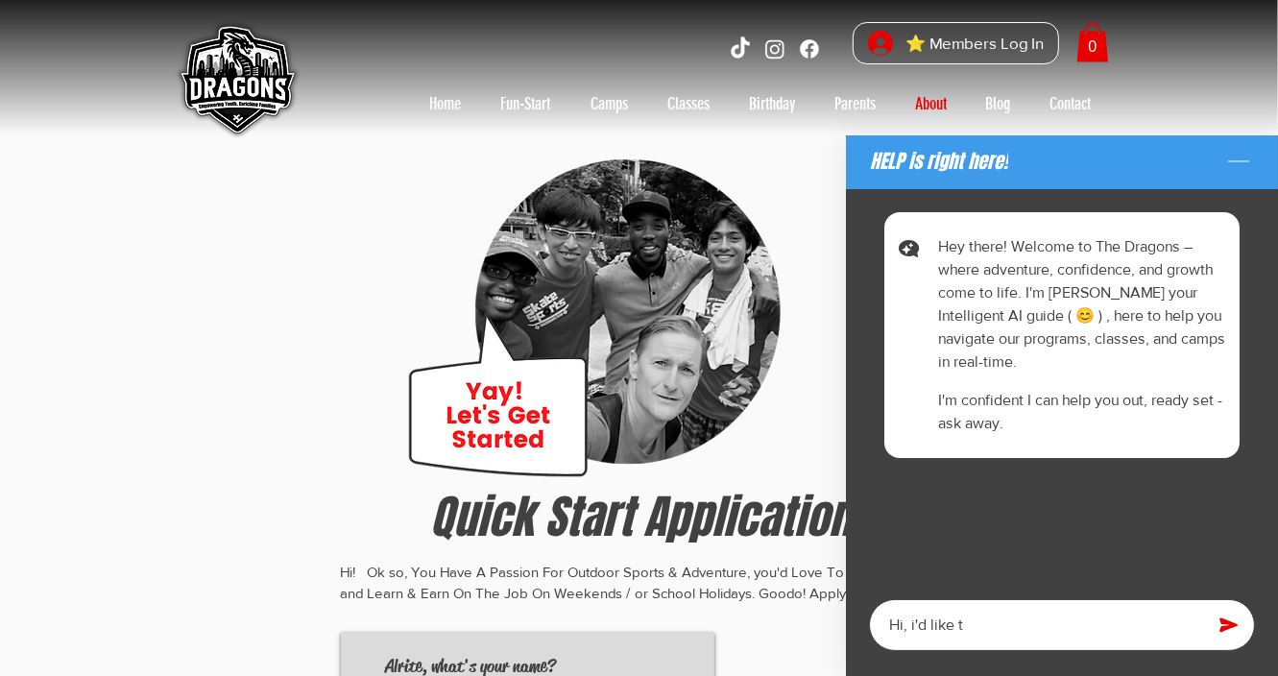
type textarea "Hi, i'd like to"
type textarea "x"
type textarea "Hi, i'd like to"
type textarea "x"
type textarea "Hi, i'd like to b"
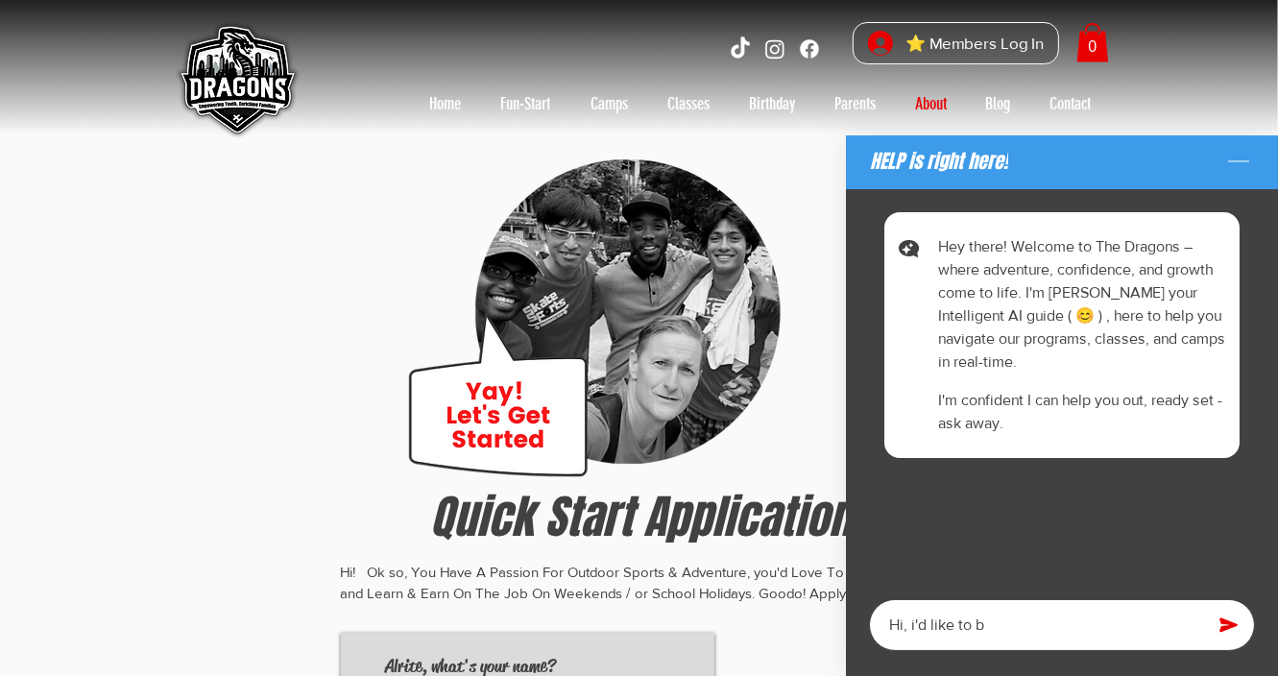
type textarea "x"
type textarea "Hi, i'd like to bo"
type textarea "x"
type textarea "Hi, i'd like to boo"
type textarea "x"
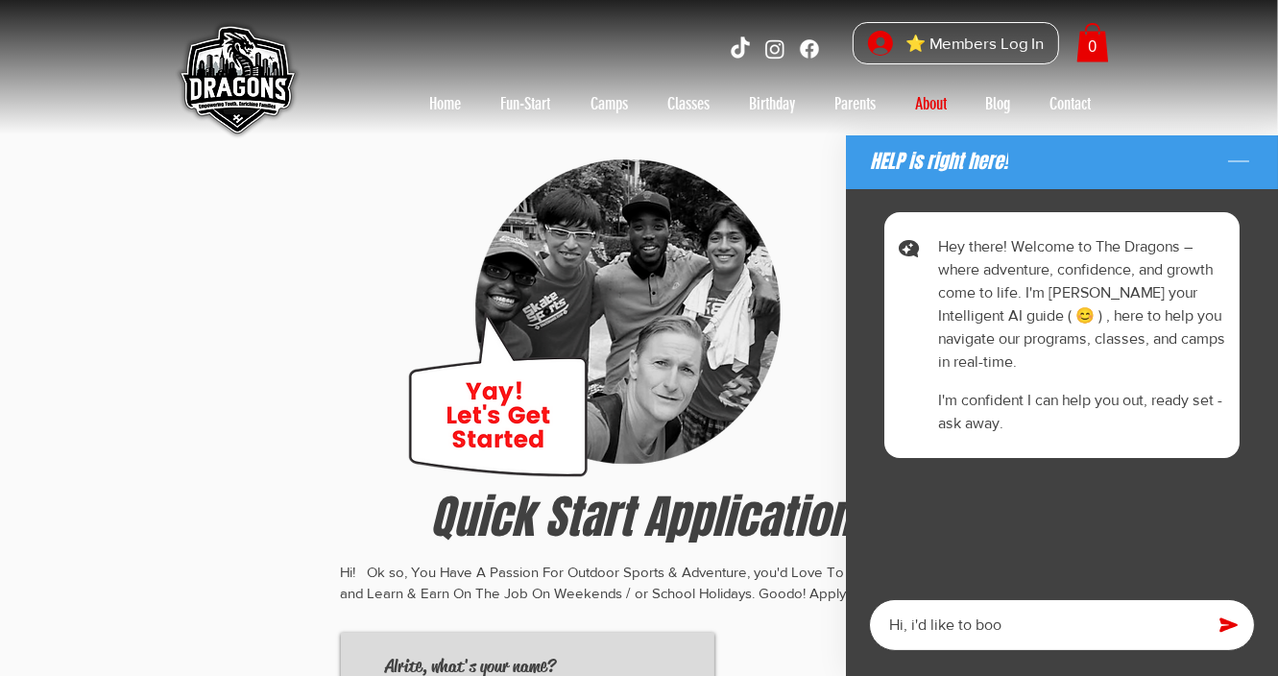
type textarea "Hi, i'd like to book"
type textarea "x"
type textarea "Hi, i'd like to book"
type textarea "x"
type textarea "Hi, i'd like to book s"
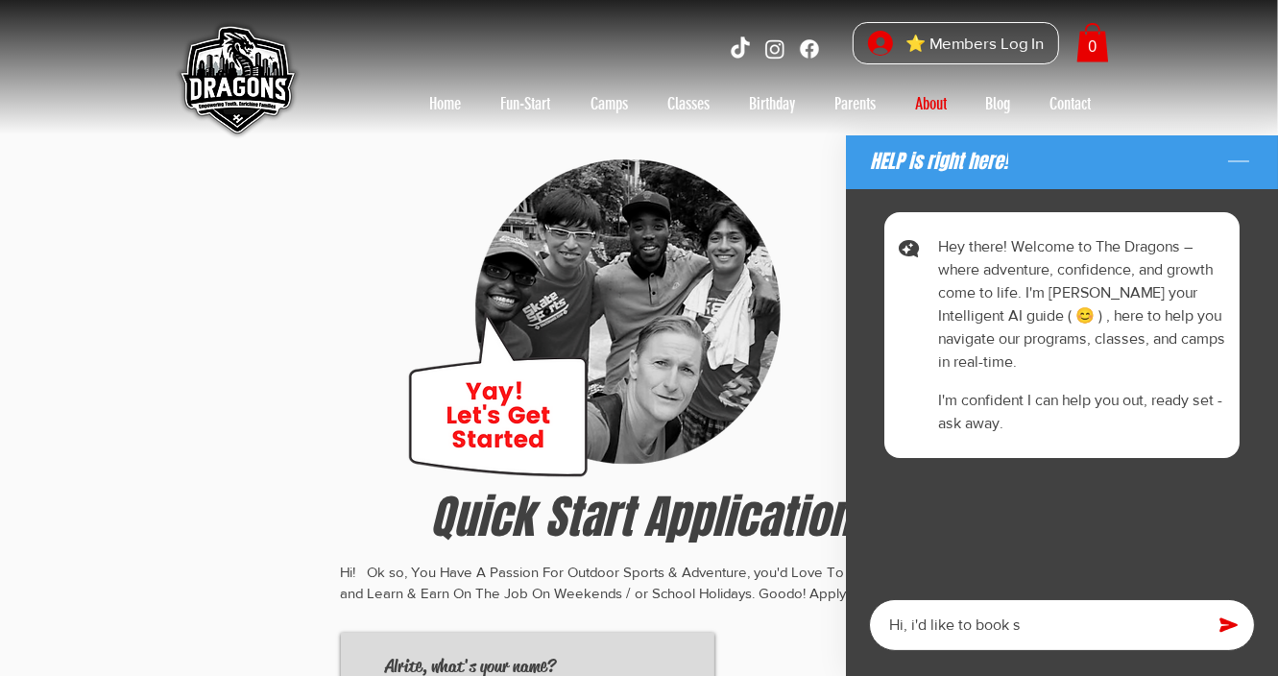
type textarea "x"
type textarea "Hi, i'd like to book sk"
type textarea "x"
type textarea "Hi, i'd like to book ska"
type textarea "x"
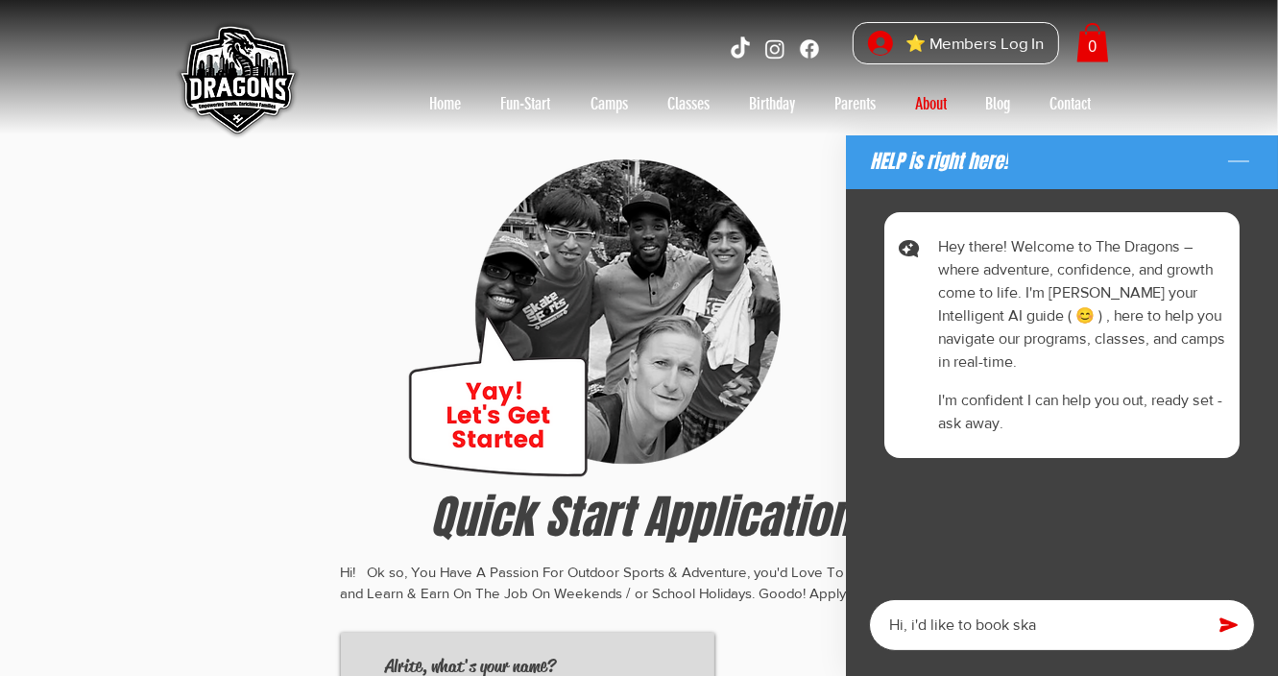
type textarea "Hi, i'd like to book skat"
type textarea "x"
type textarea "Hi, i'd like to book skate"
type textarea "x"
type textarea "Hi, i'd like to book skateb"
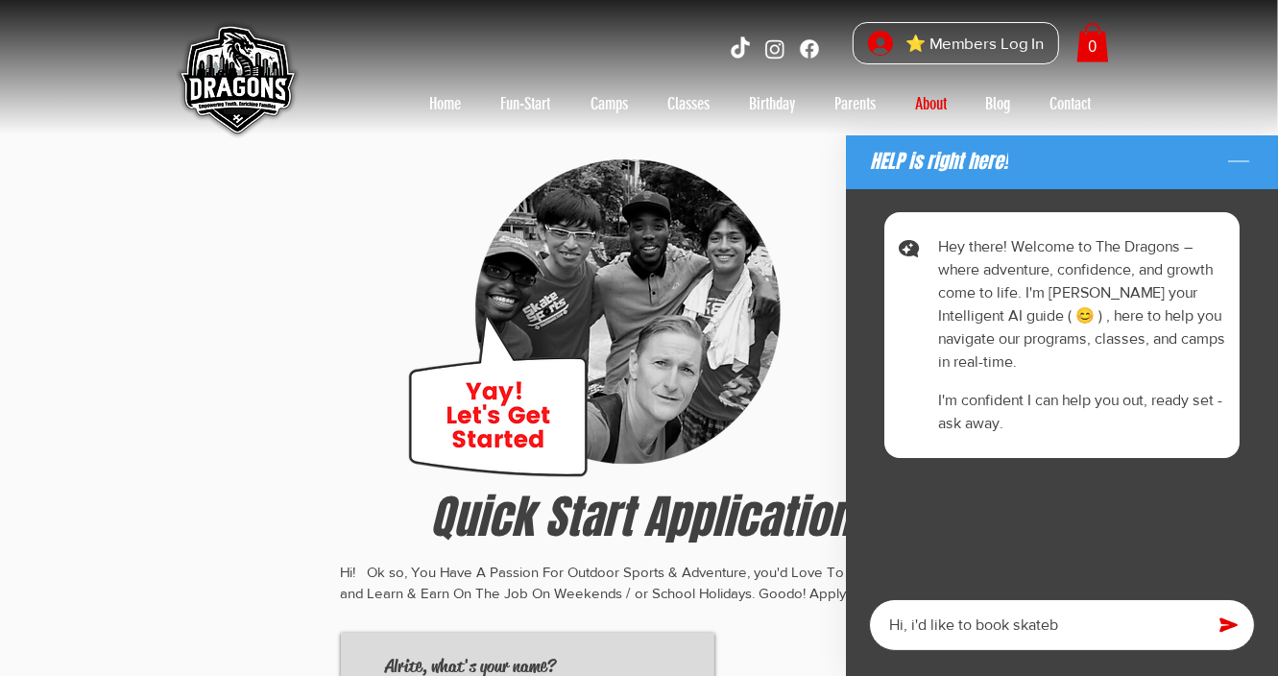
type textarea "x"
type textarea "Hi, i'd like to book skatebo"
type textarea "x"
type textarea "Hi, i'd like to book skateboa"
type textarea "x"
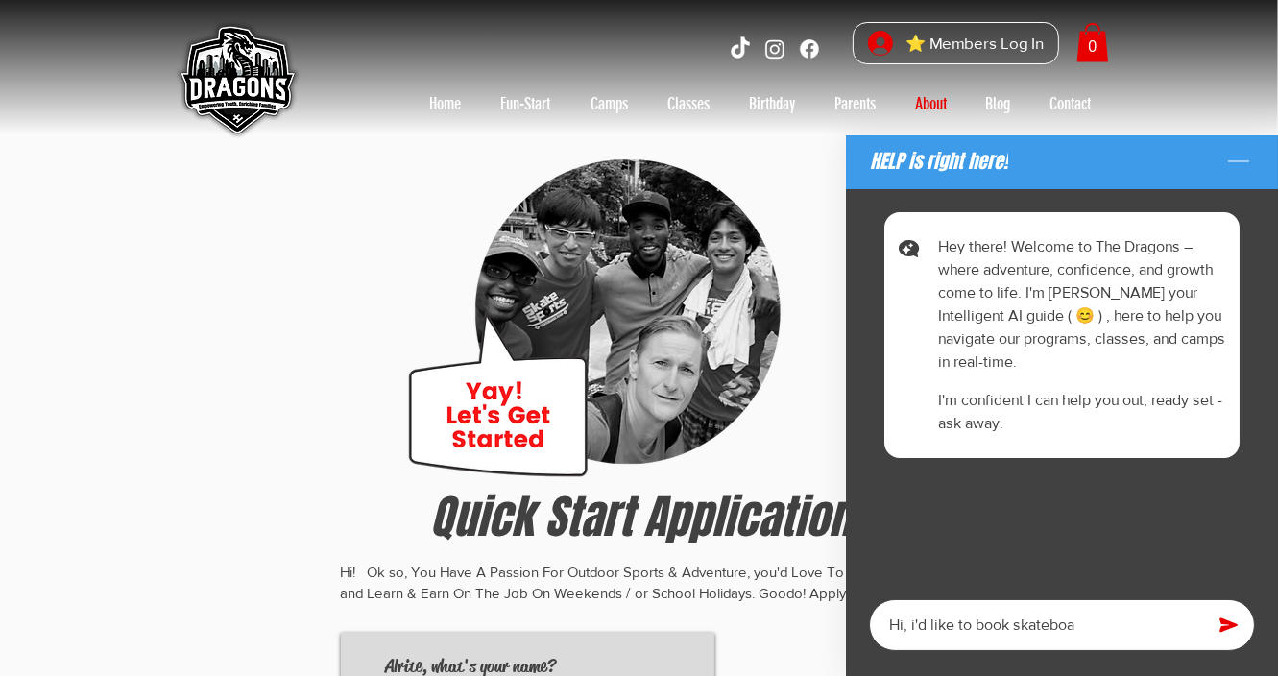
type textarea "Hi, i'd like to book skateboar"
type textarea "x"
type textarea "Hi, i'd like to book skateboard"
type textarea "x"
type textarea "Hi, i'd like to book skateboardi"
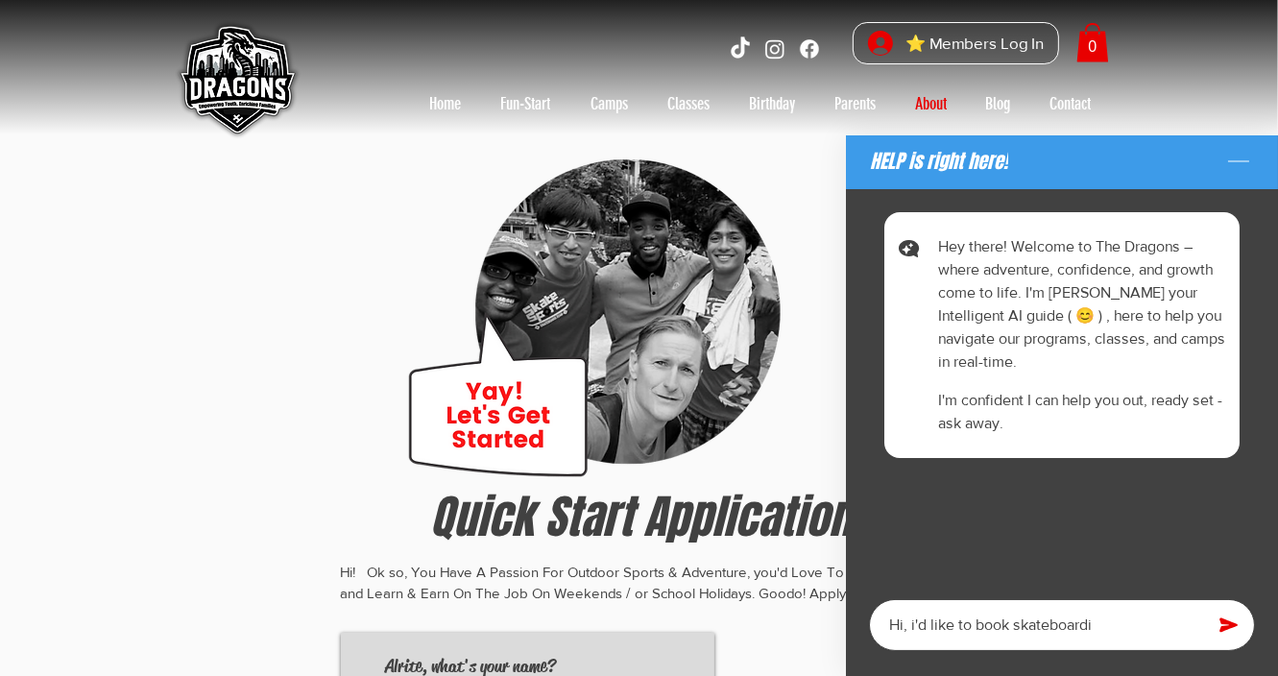
type textarea "x"
type textarea "Hi, i'd like to book skateboardin"
type textarea "x"
type textarea "Hi, i'd like to book skateboarding"
type textarea "x"
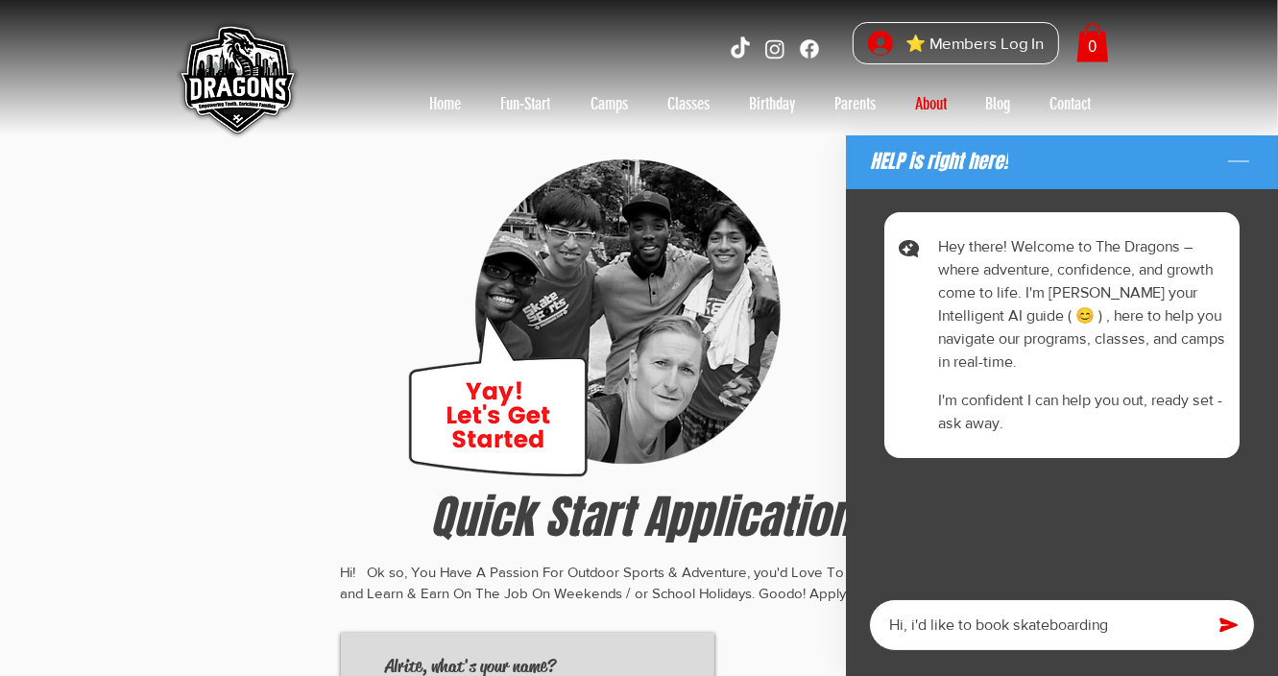
type textarea "Hi, i'd like to book skateboarding"
type textarea "x"
type textarea "Hi, i'd like to book skateboarding c"
type textarea "x"
type textarea "Hi, i'd like to book skateboarding cl"
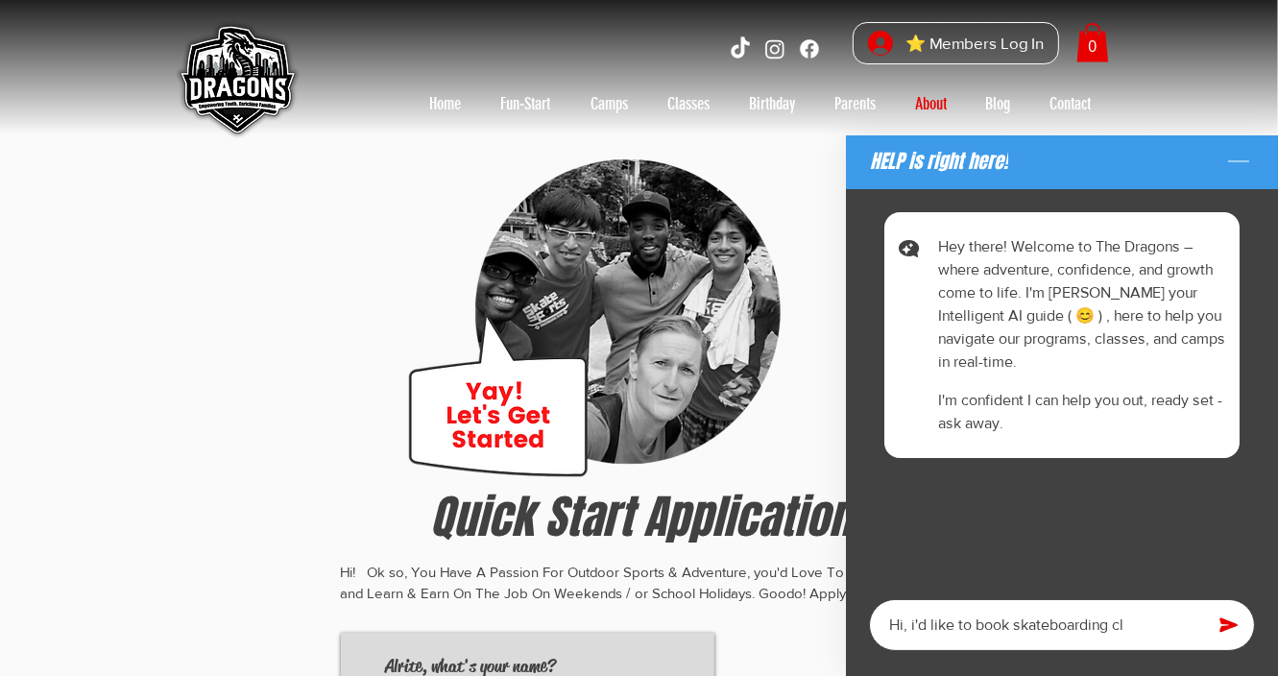
type textarea "x"
type textarea "Hi, i'd like to book skateboarding cla"
type textarea "x"
type textarea "Hi, i'd like to book skateboarding clas"
type textarea "x"
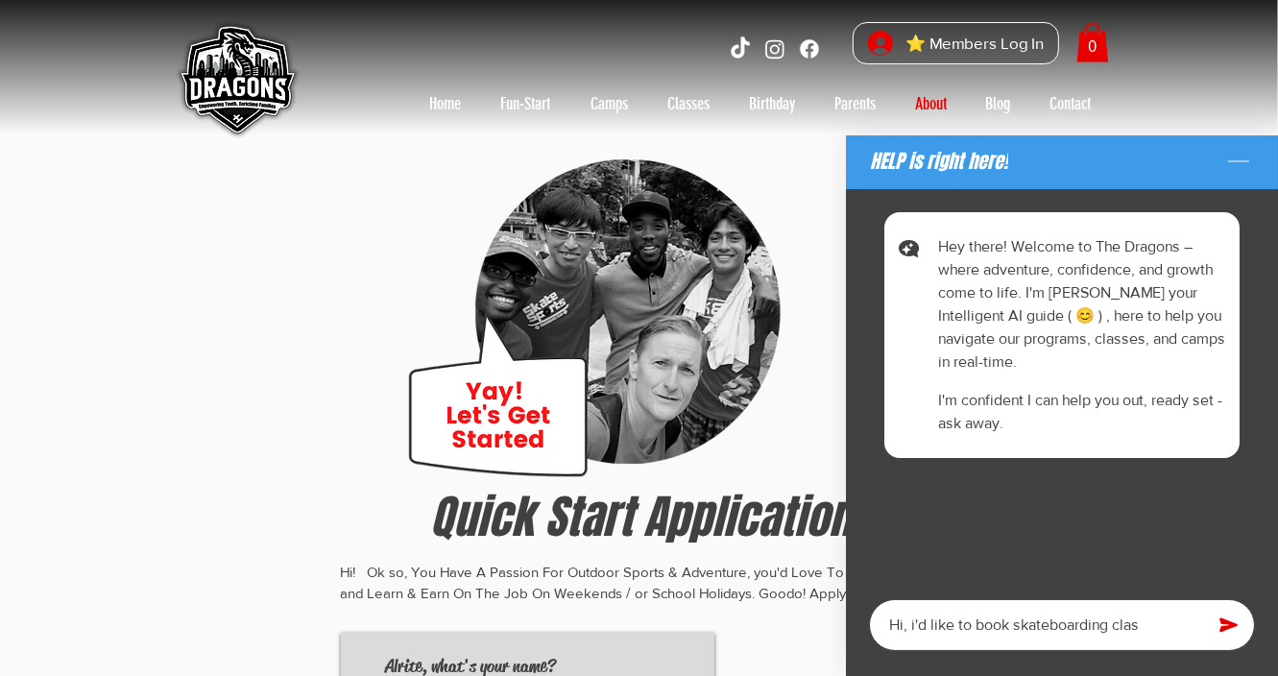
type textarea "Hi, i'd like to book skateboarding class"
type textarea "x"
type textarea "Hi, i'd like to book skateboarding class"
type textarea "x"
type textarea "Hi, i'd like to book skateboarding class f"
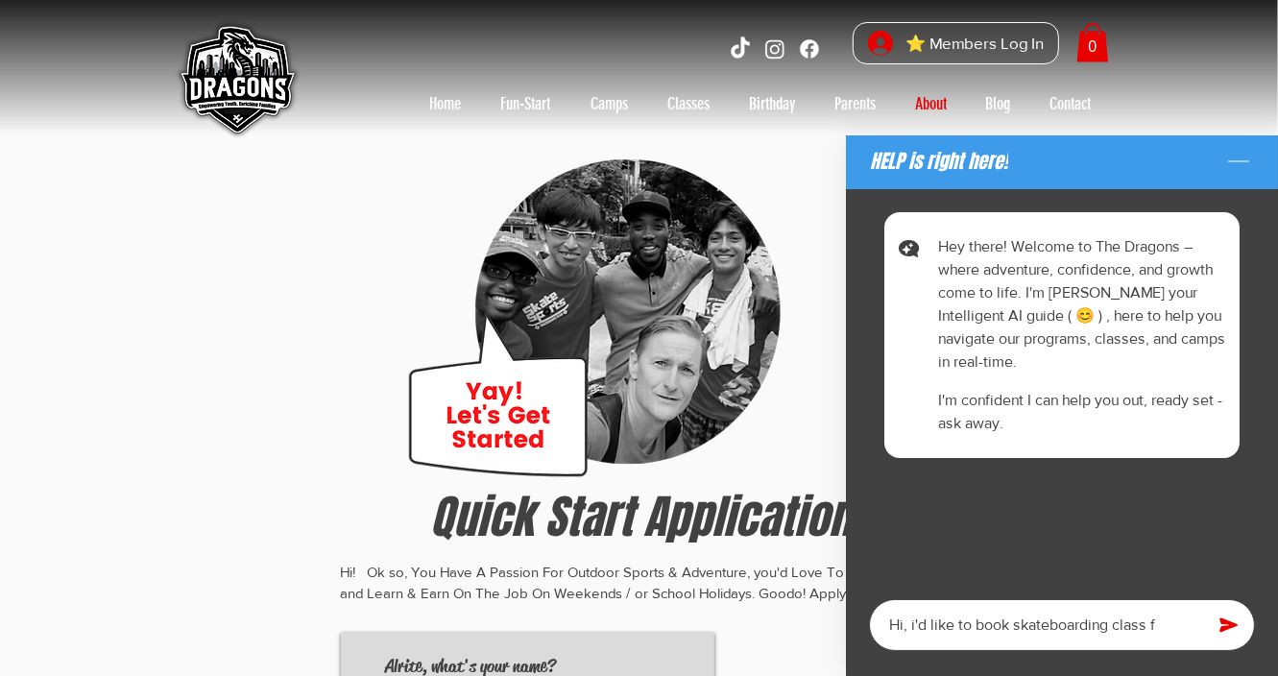
type textarea "x"
type textarea "Hi, i'd like to book skateboarding class fo"
type textarea "x"
type textarea "Hi, i'd like to book skateboarding class for"
type textarea "x"
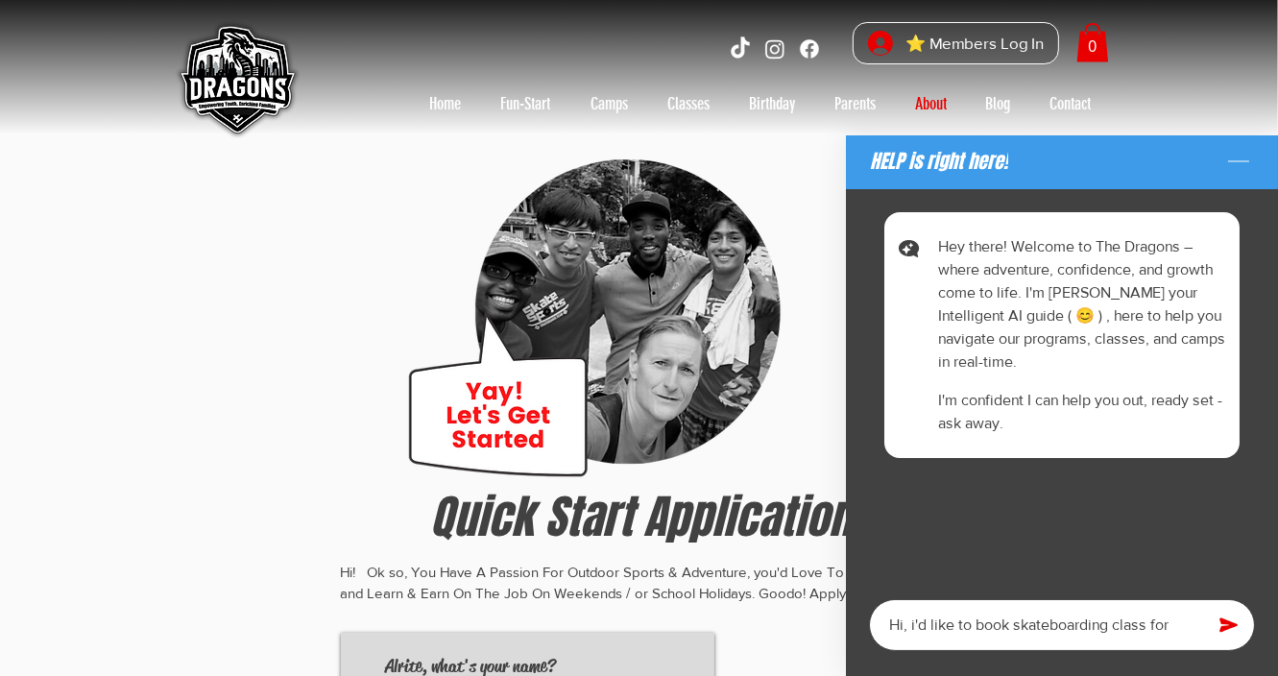
type textarea "Hi, i'd like to book skateboarding class for"
type textarea "x"
type textarea "Hi, i'd like to book skateboarding class for m"
type textarea "x"
type textarea "Hi, i'd like to book skateboarding class for my"
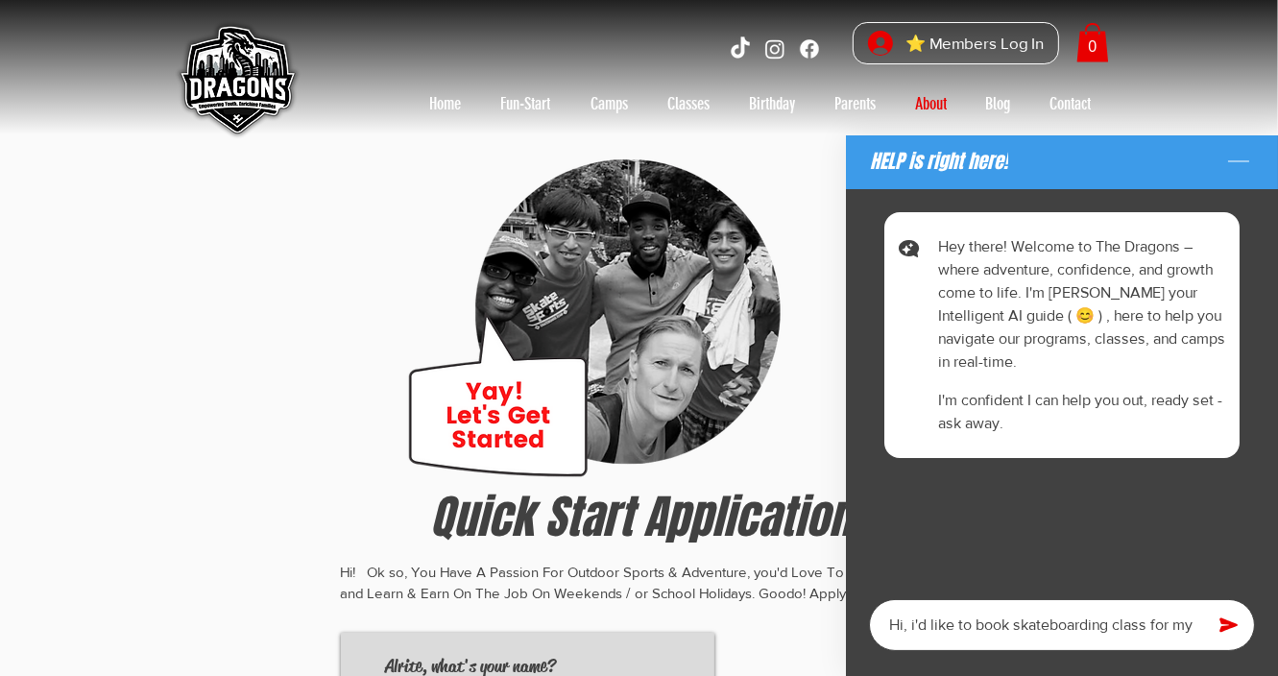
type textarea "x"
type textarea "Hi, i'd like to book skateboarding class for my"
type textarea "x"
type textarea "Hi, i'd like to book skateboarding class for my 8"
type textarea "x"
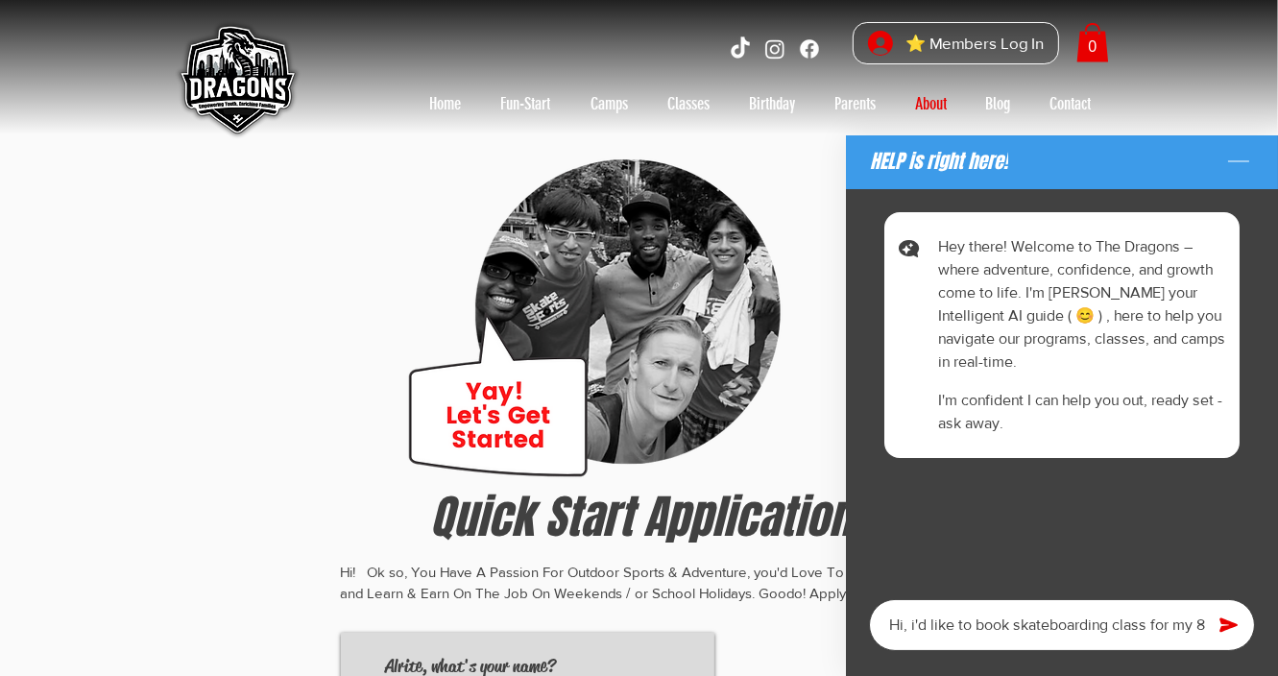
type textarea "Hi, i'd like to book skateboarding class for my 8-"
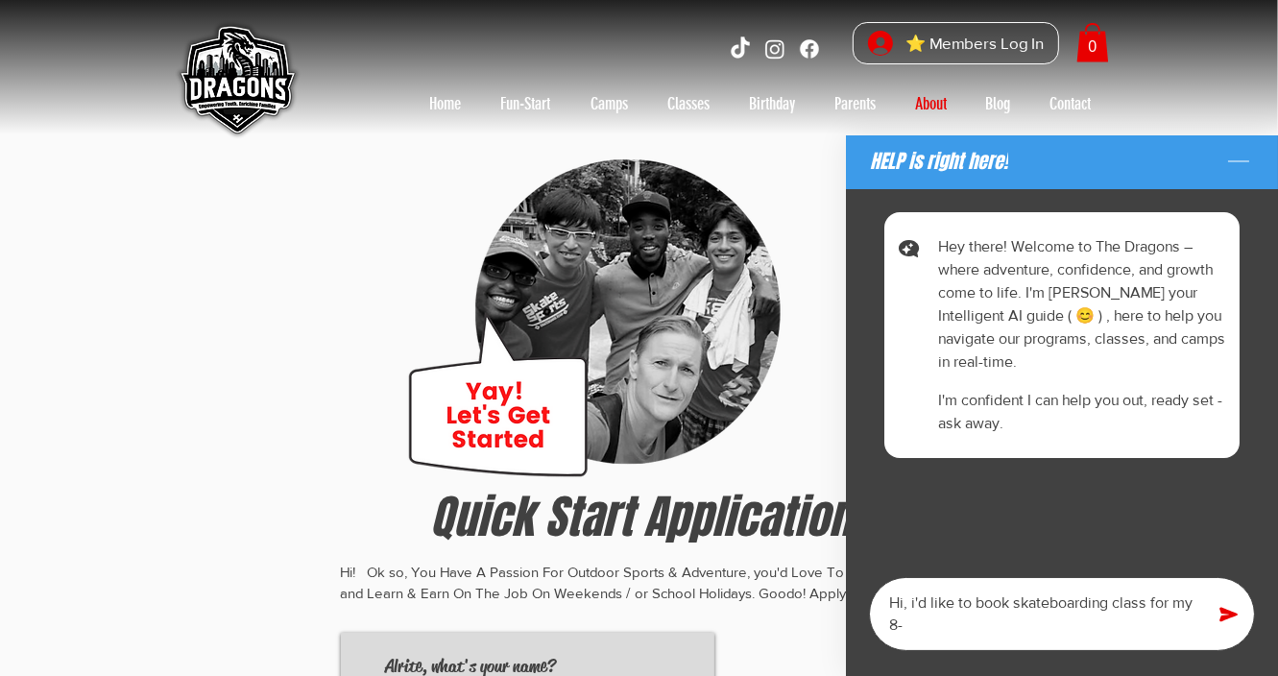
type textarea "x"
type textarea "Hi, i'd like to book skateboarding class for my 8-y"
type textarea "x"
type textarea "Hi, i'd like to book skateboarding class for my 8-ye"
type textarea "x"
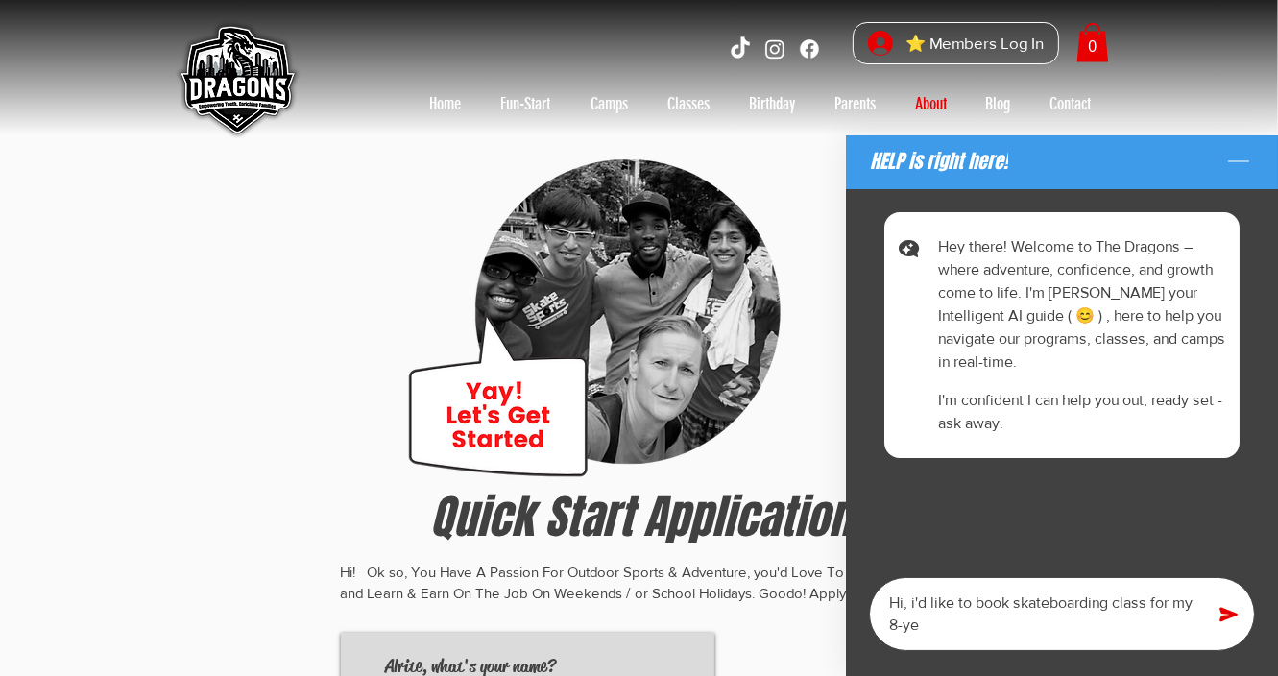
type textarea "Hi, i'd like to book skateboarding class for my 8-yea"
type textarea "x"
type textarea "Hi, i'd like to book skateboarding class for my 8-year"
type textarea "x"
type textarea "Hi, i'd like to book skateboarding class for my 8-year-"
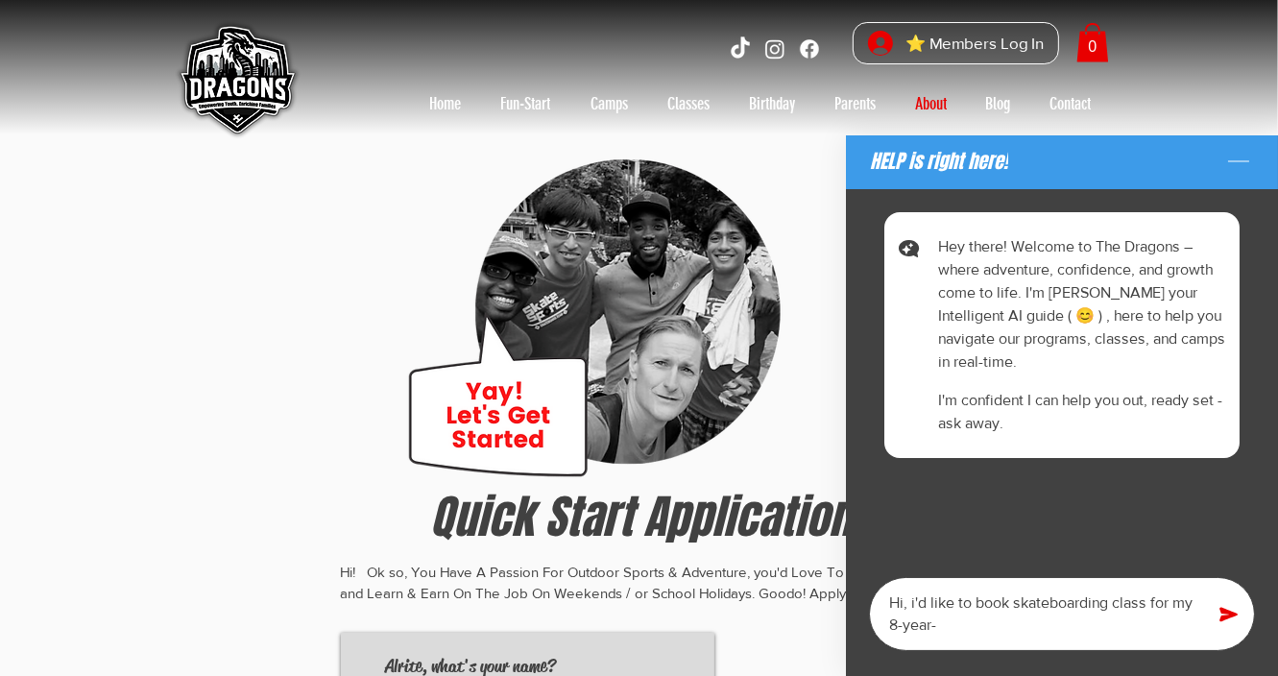
type textarea "x"
type textarea "Hi, i'd like to book skateboarding class for my [DEMOGRAPHIC_DATA]"
type textarea "x"
type textarea "Hi, i'd like to book skateboarding class for my 8-year-ol"
type textarea "x"
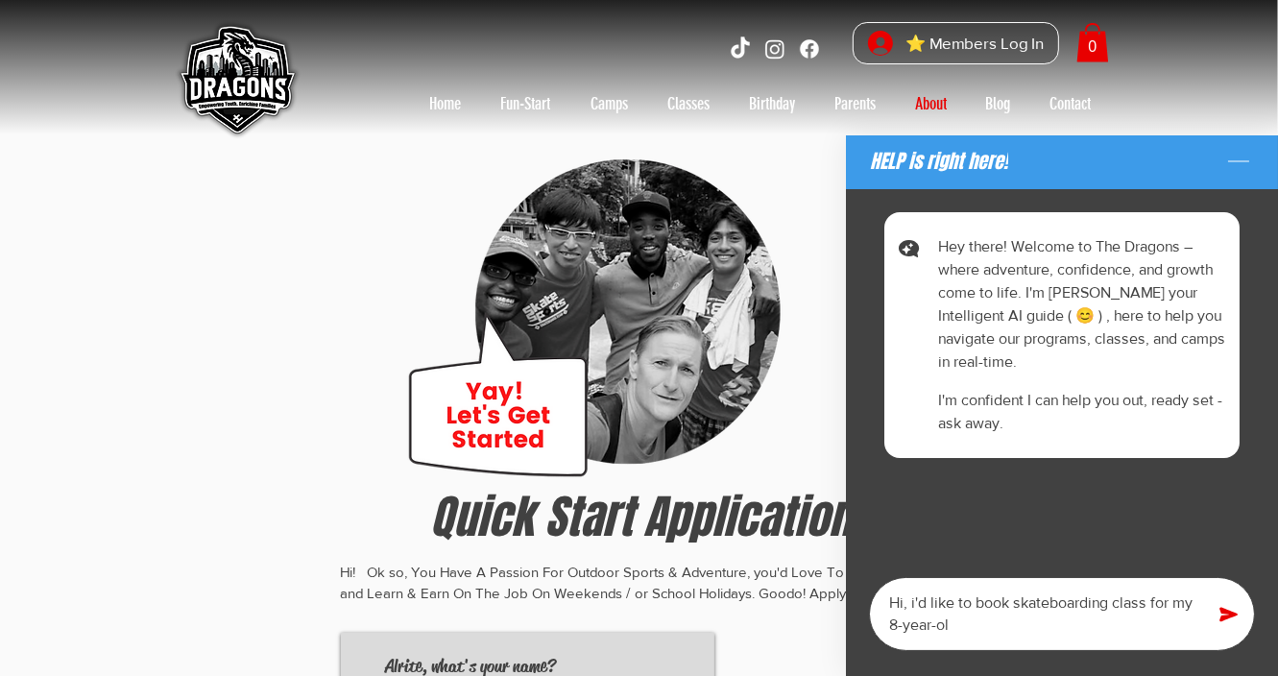
type textarea "Hi, i'd like to book skateboarding class for my [DEMOGRAPHIC_DATA]"
type textarea "x"
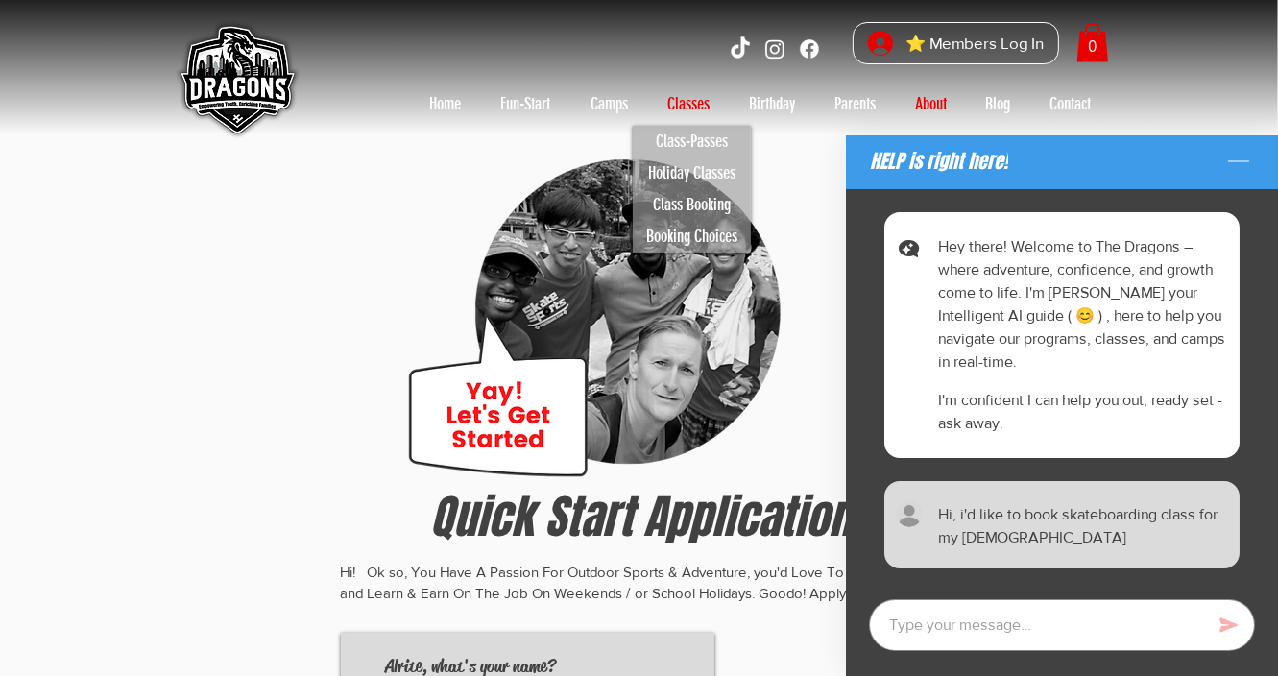
click at [692, 113] on p "Classes" at bounding box center [689, 103] width 61 height 31
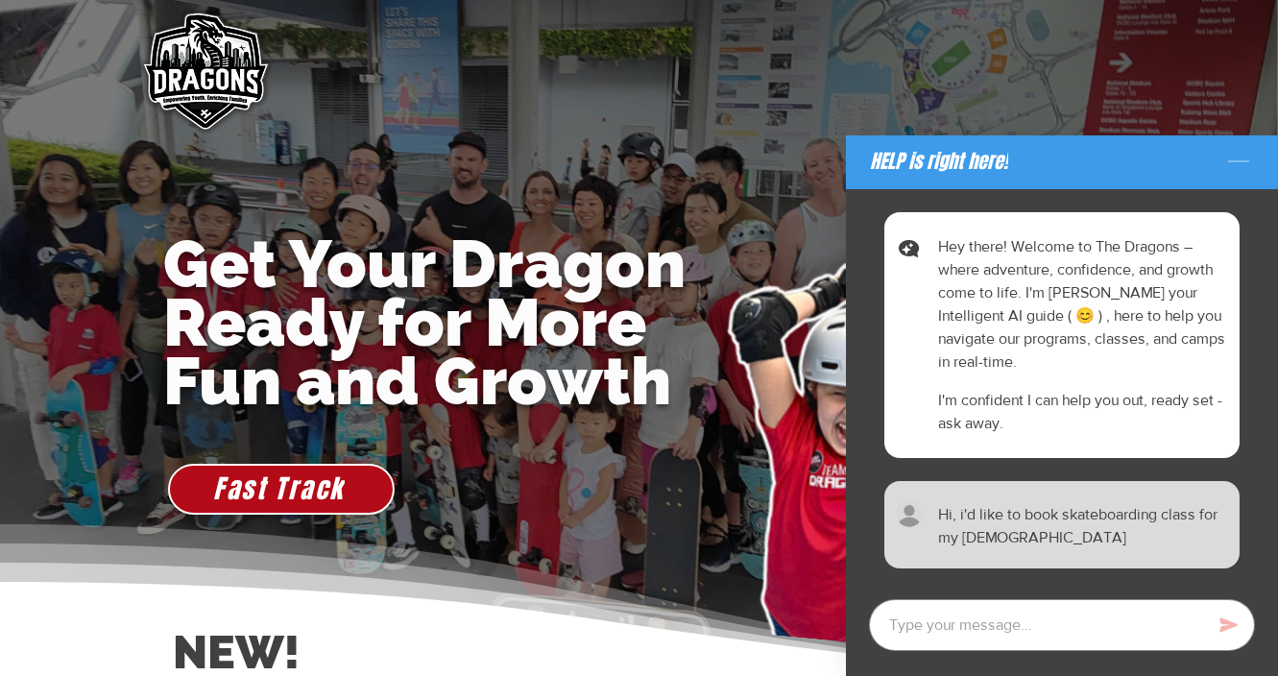
click at [1229, 159] on icon "Minimize the chat" at bounding box center [1238, 162] width 31 height 31
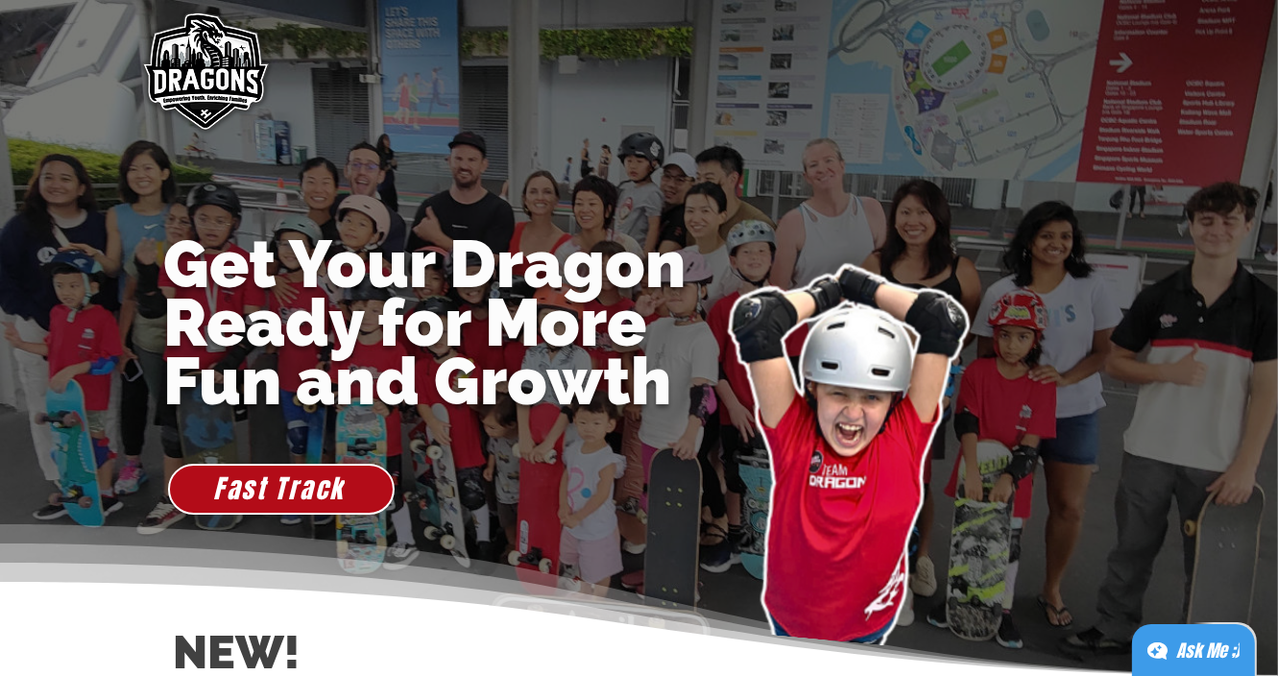
click at [1179, 653] on div "Ask Me ;)" at bounding box center [1207, 651] width 63 height 27
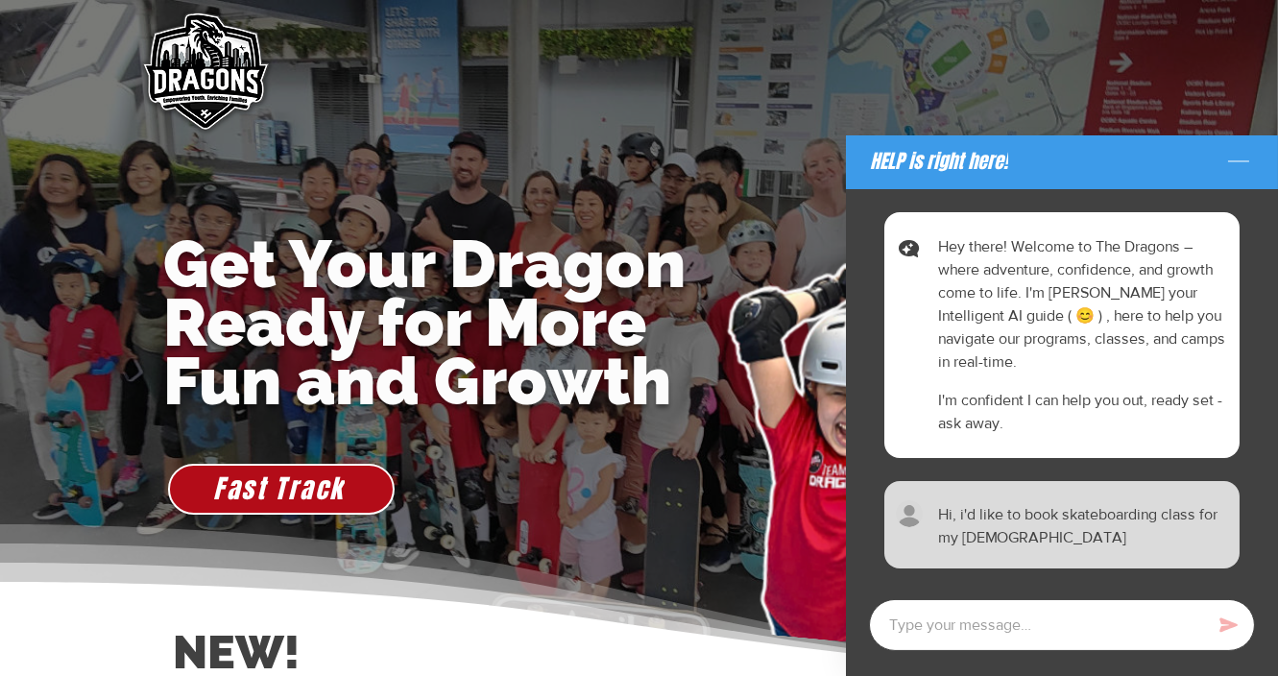
click at [1107, 632] on textarea at bounding box center [1062, 625] width 386 height 52
type textarea "x"
type textarea "?"
type textarea "x"
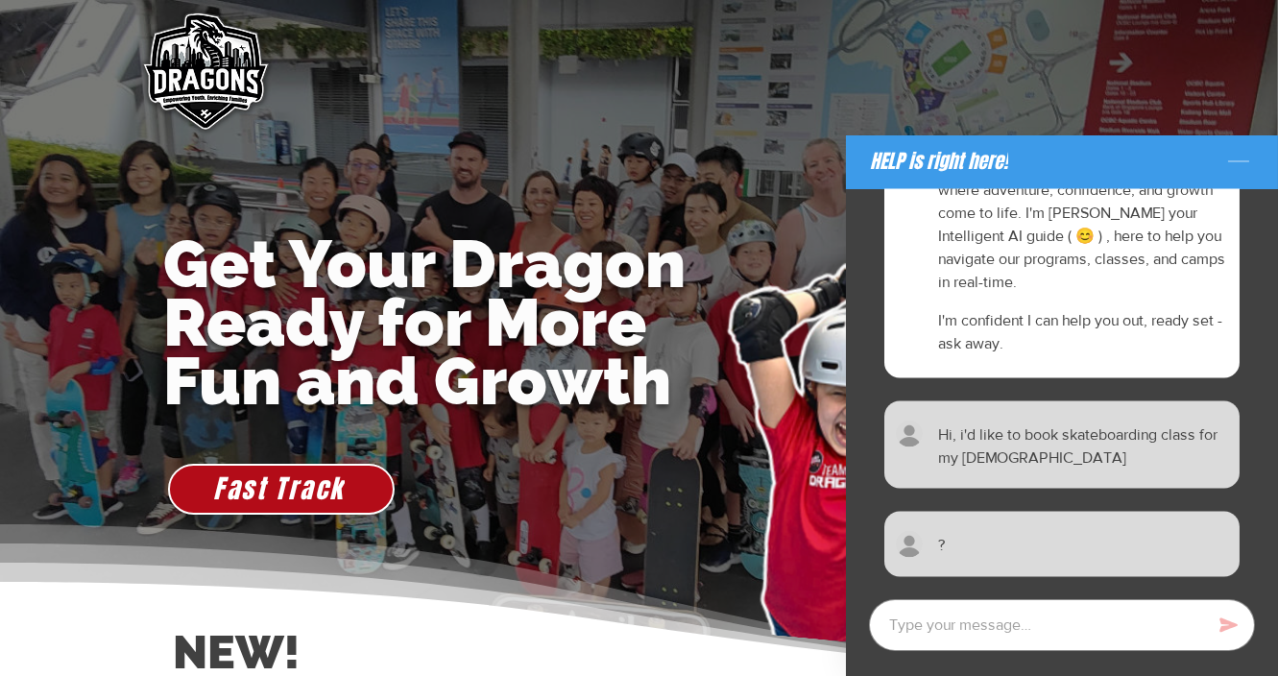
click at [1235, 157] on icon "Minimize the chat" at bounding box center [1238, 162] width 31 height 31
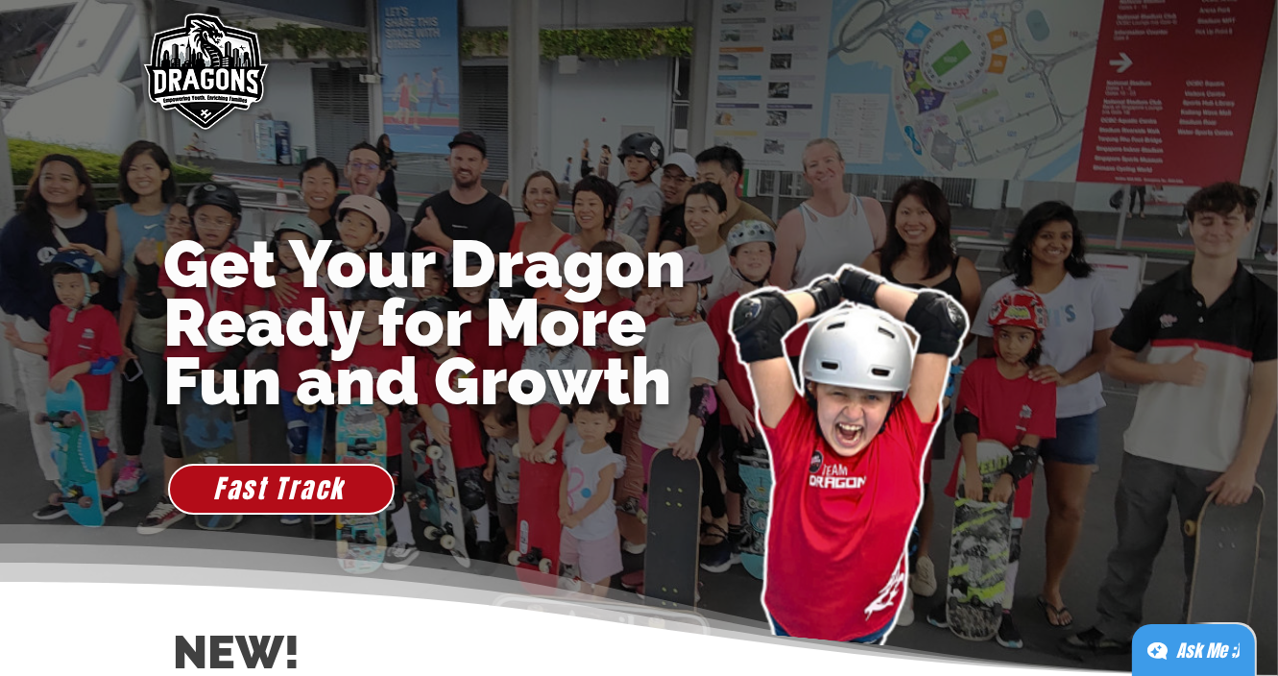
click at [1180, 639] on div "Ask Me ;)" at bounding box center [1207, 651] width 63 height 27
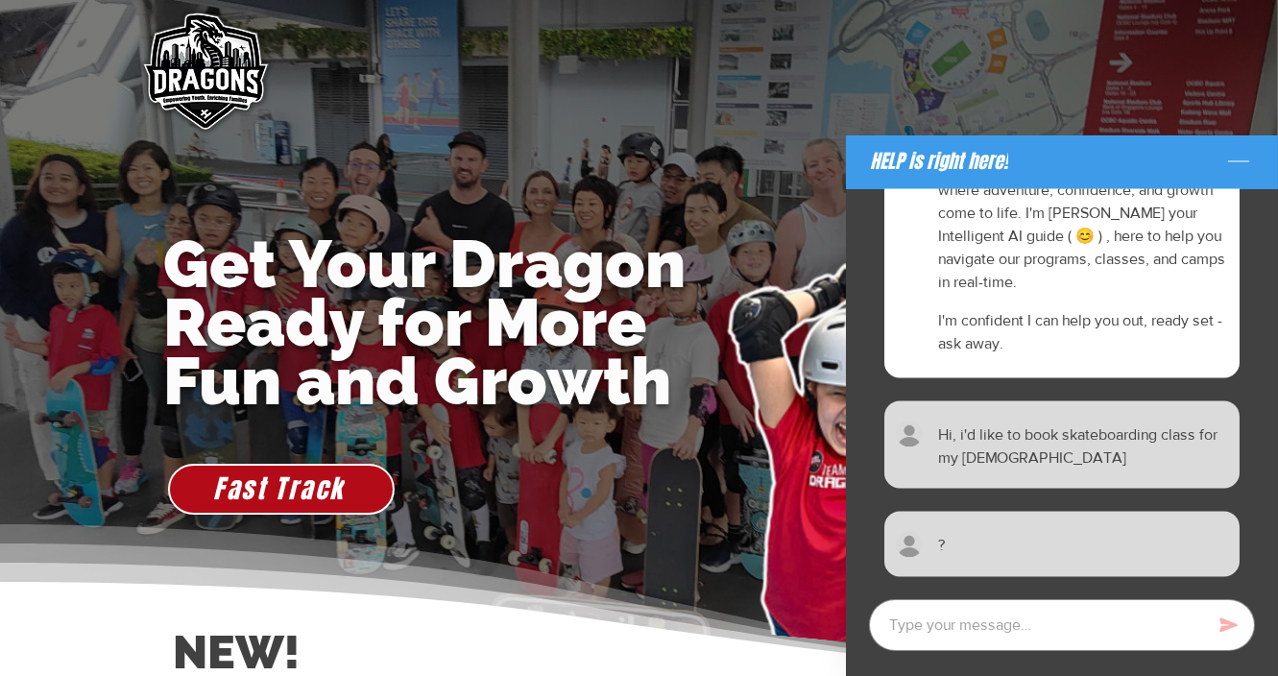
click at [1135, 299] on div "Hey there! Welcome to The Dragons – where adventure, confidence, and growth com…" at bounding box center [1083, 255] width 290 height 200
click at [1239, 164] on icon "Minimize the chat" at bounding box center [1238, 162] width 31 height 31
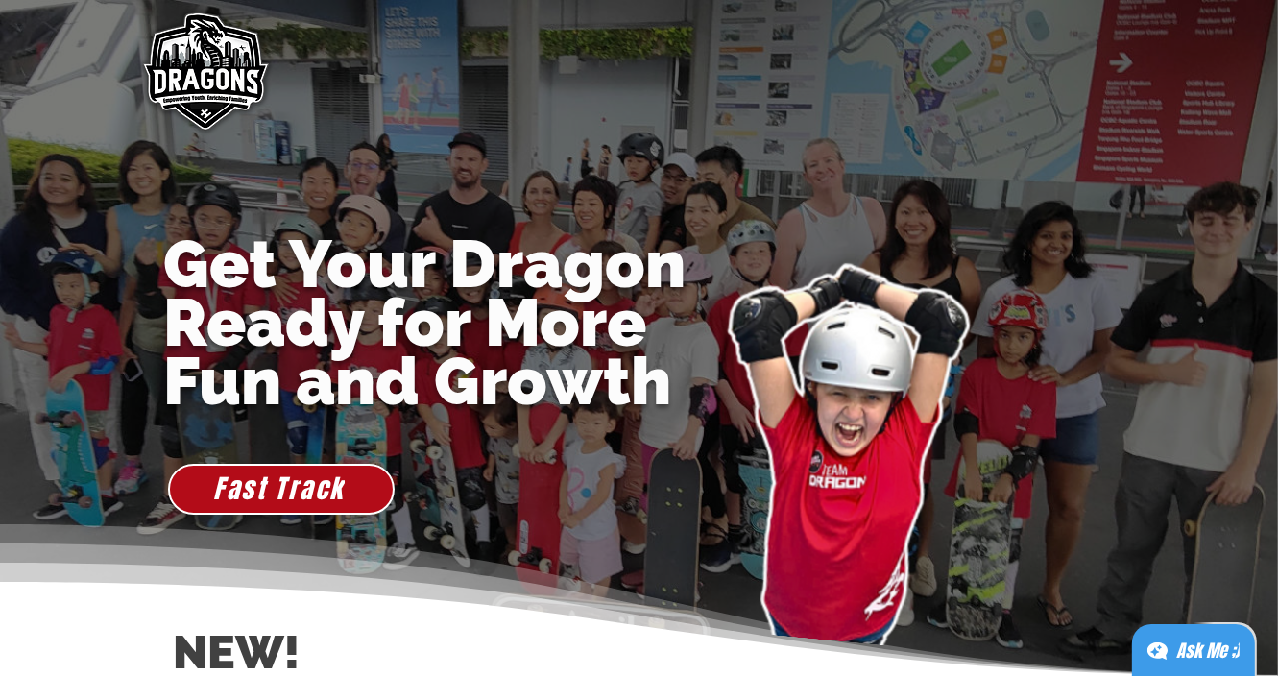
click at [201, 74] on img "main content" at bounding box center [204, 73] width 147 height 147
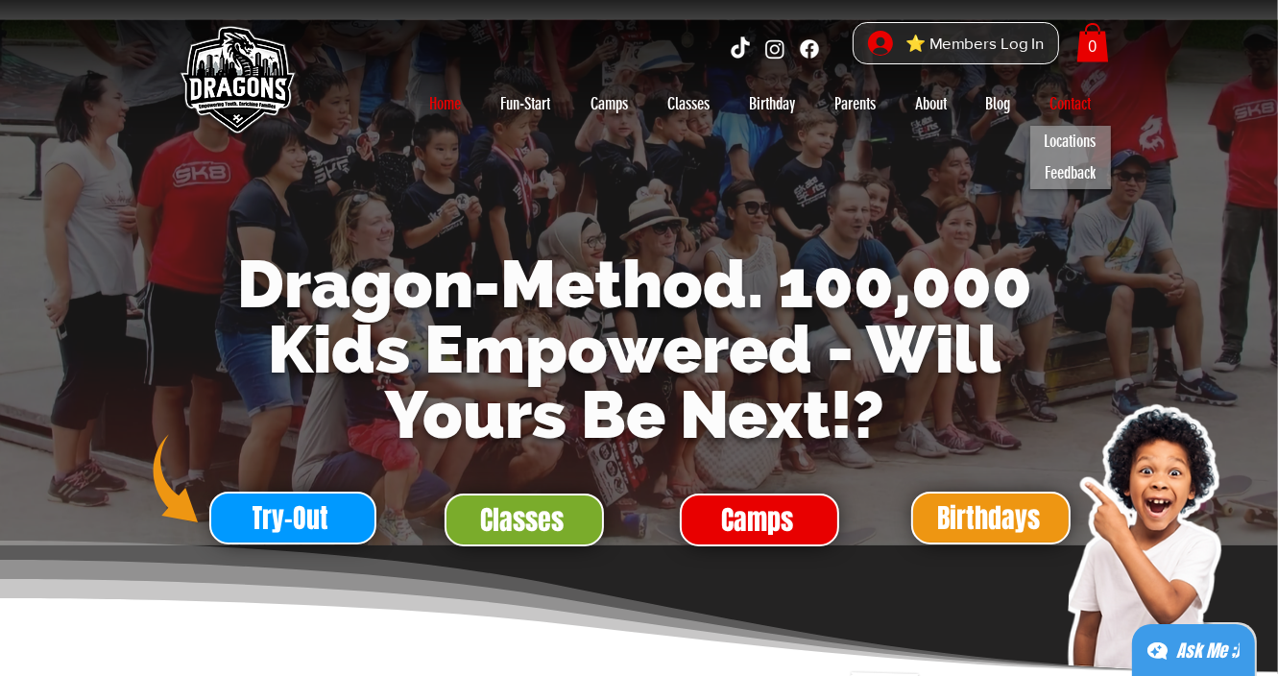
click at [1081, 107] on p "Contact" at bounding box center [1070, 103] width 60 height 31
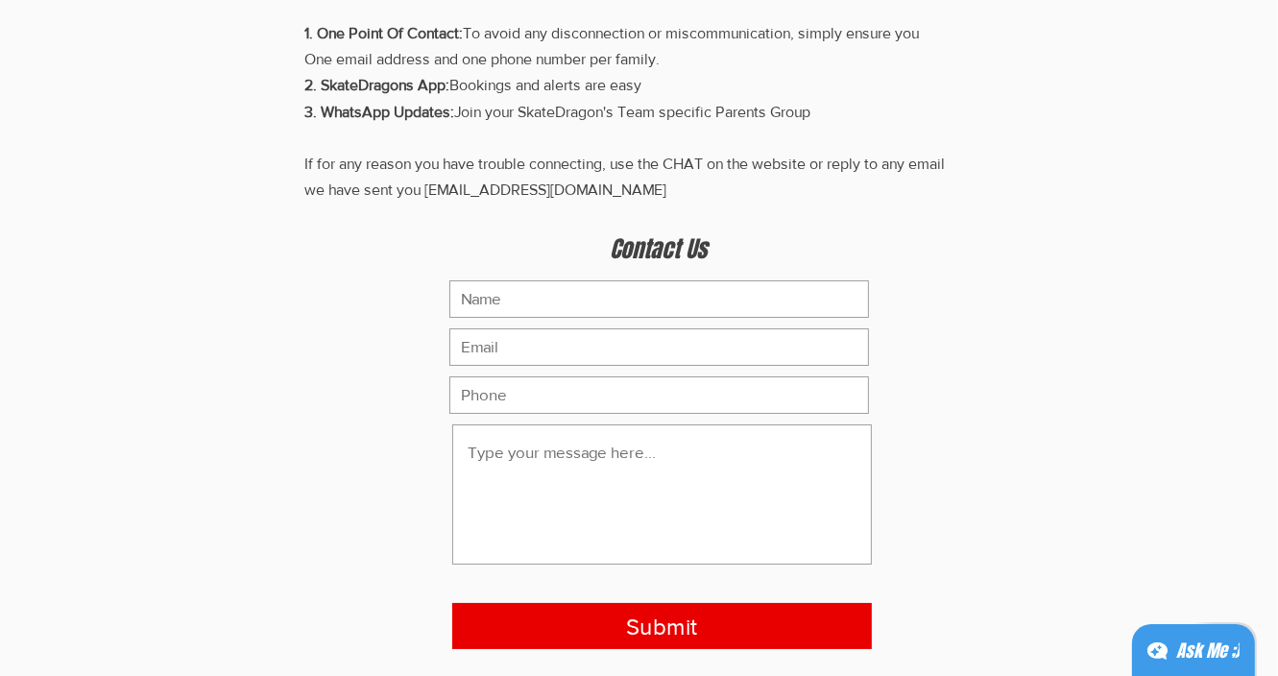
scroll to position [311, 0]
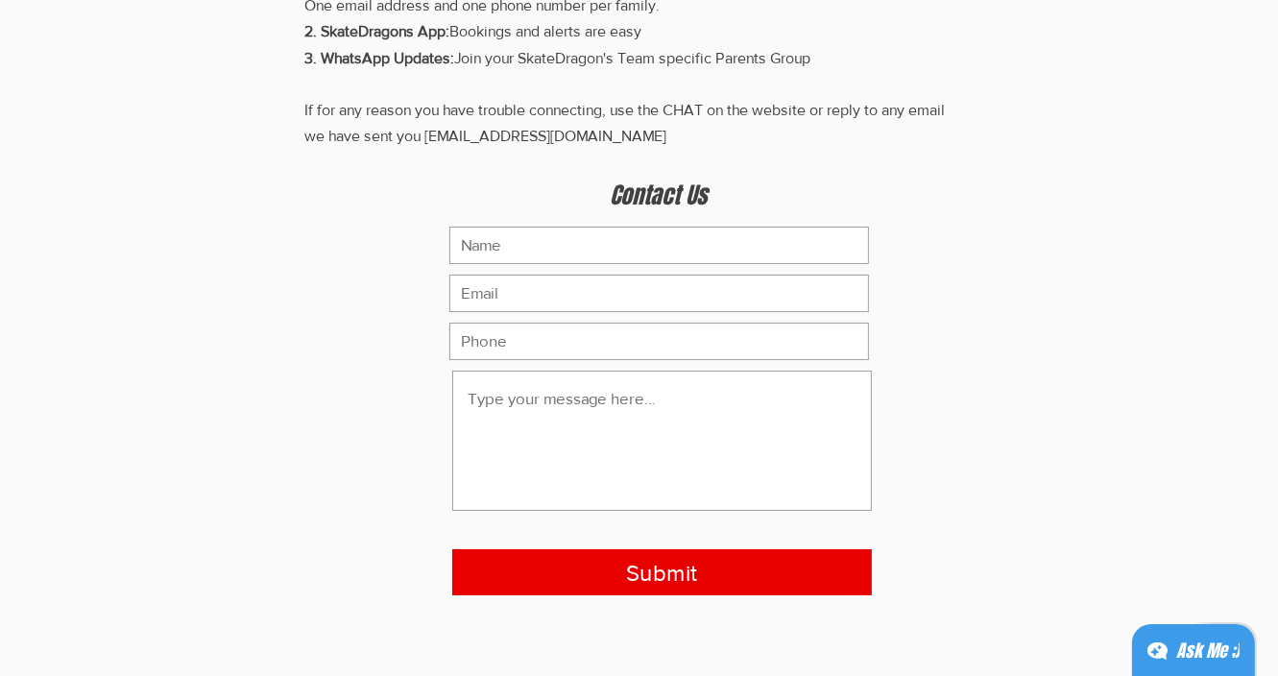
click at [1192, 651] on div "Ask Me ;)" at bounding box center [1207, 651] width 63 height 27
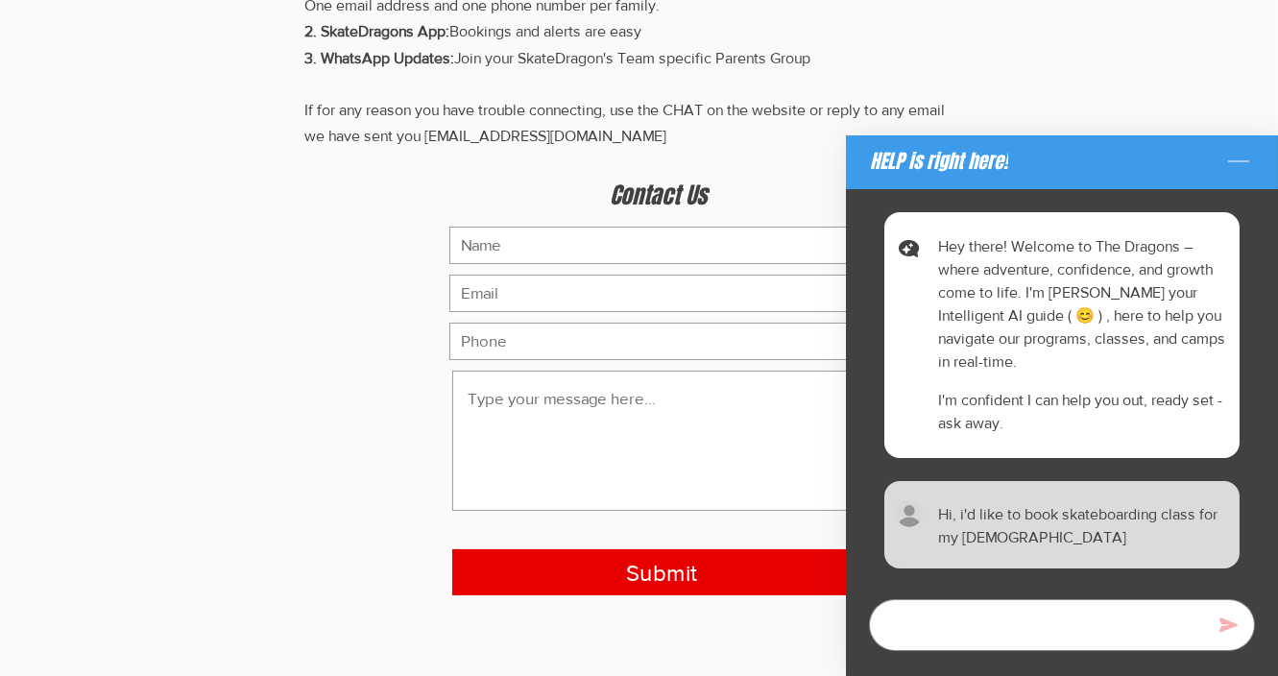
type textarea "x"
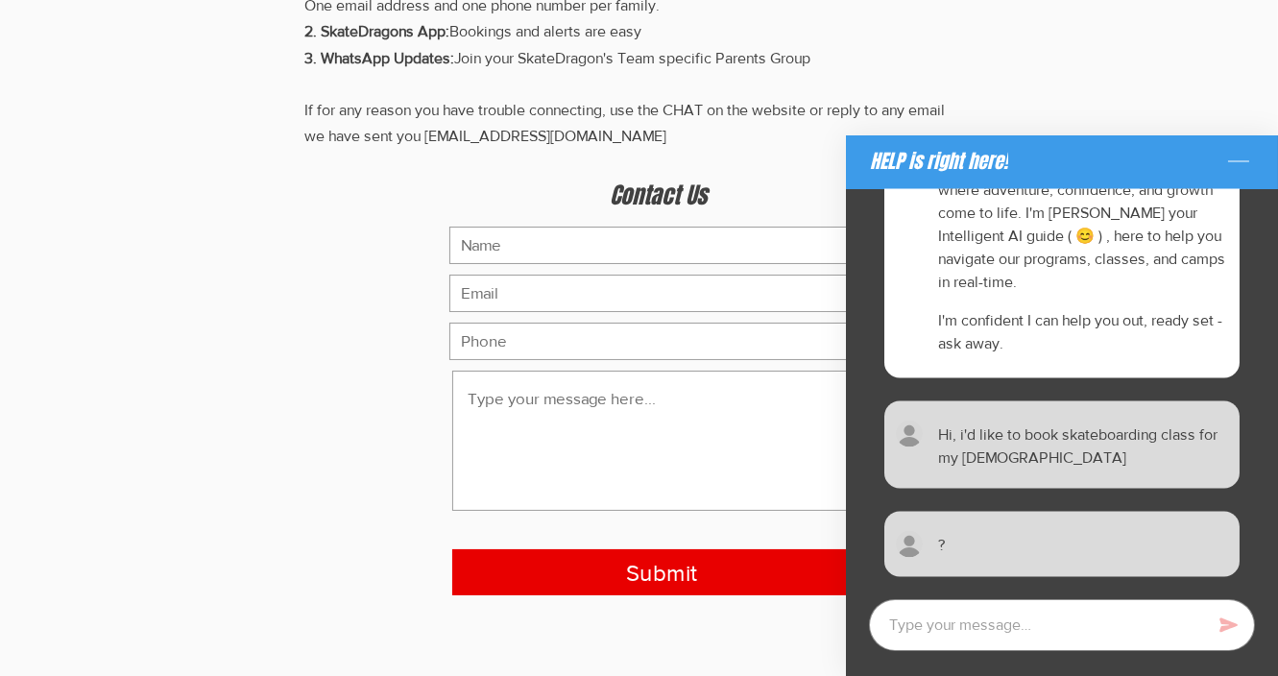
scroll to position [58, 0]
